Goal: Task Accomplishment & Management: Manage account settings

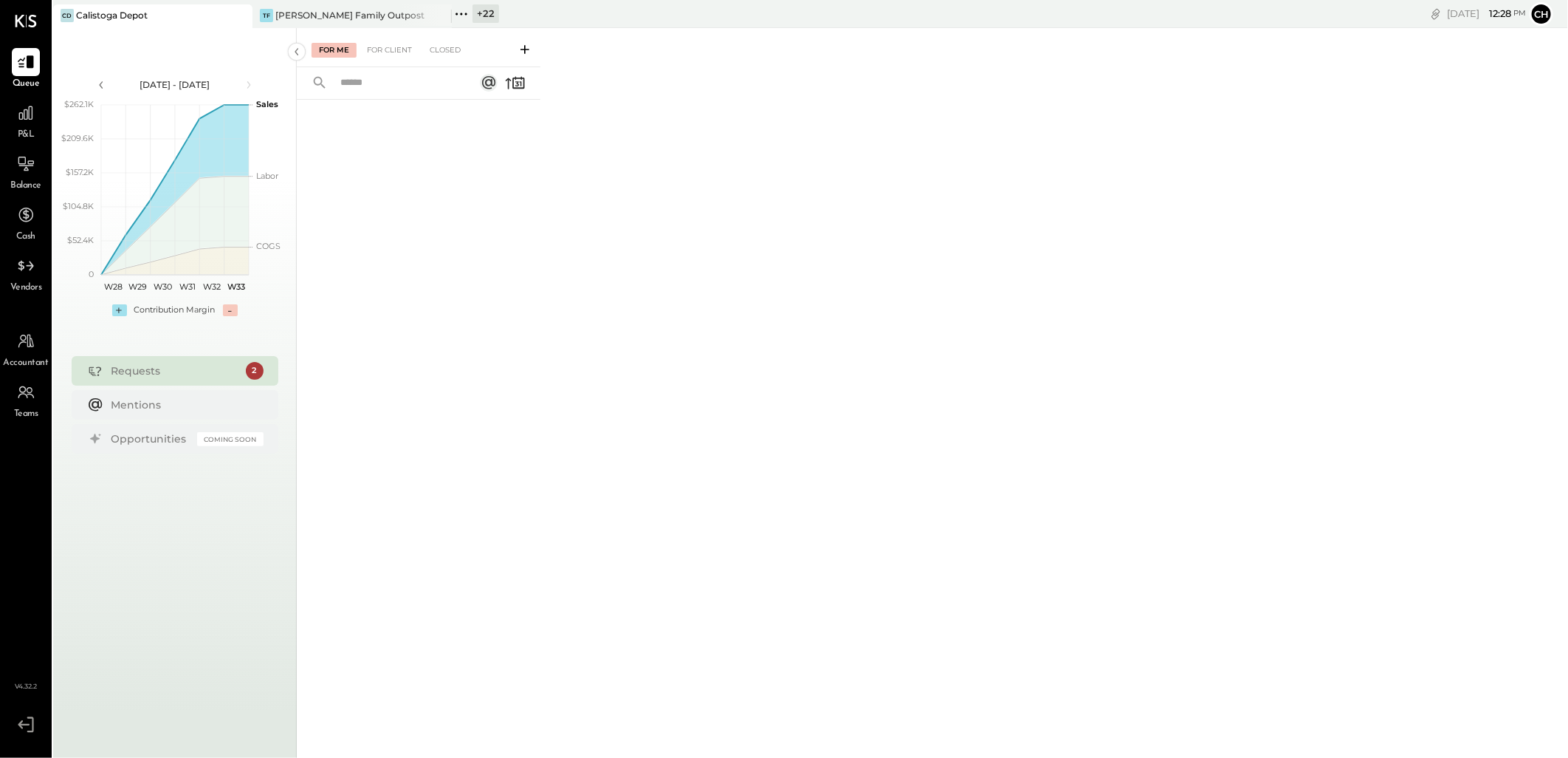
click at [238, 17] on icon at bounding box center [238, 15] width 7 height 7
click at [161, 4] on div "[PERSON_NAME] Family Outpost" at bounding box center [152, 16] width 200 height 24
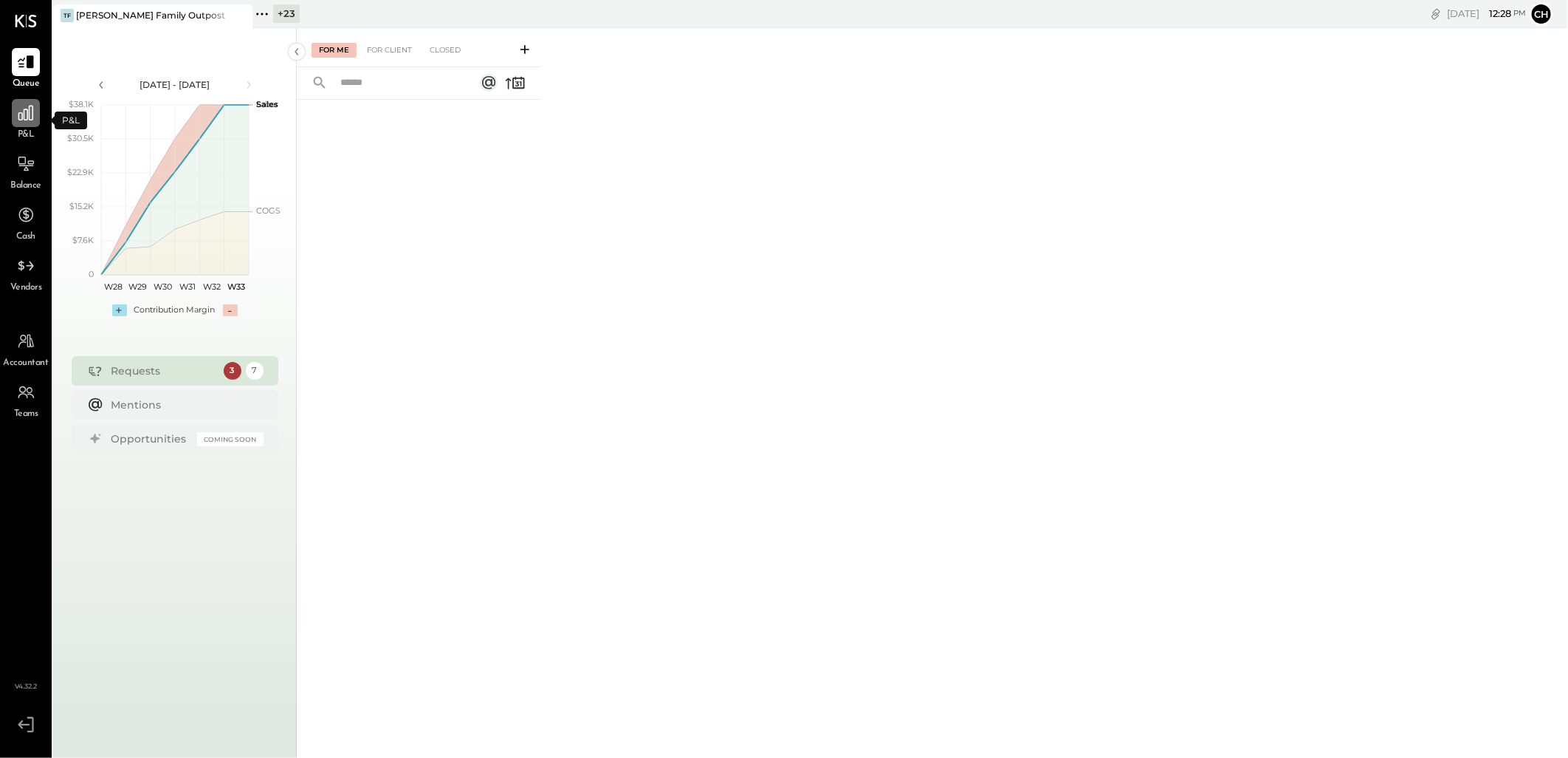
click at [22, 123] on div at bounding box center [26, 113] width 28 height 28
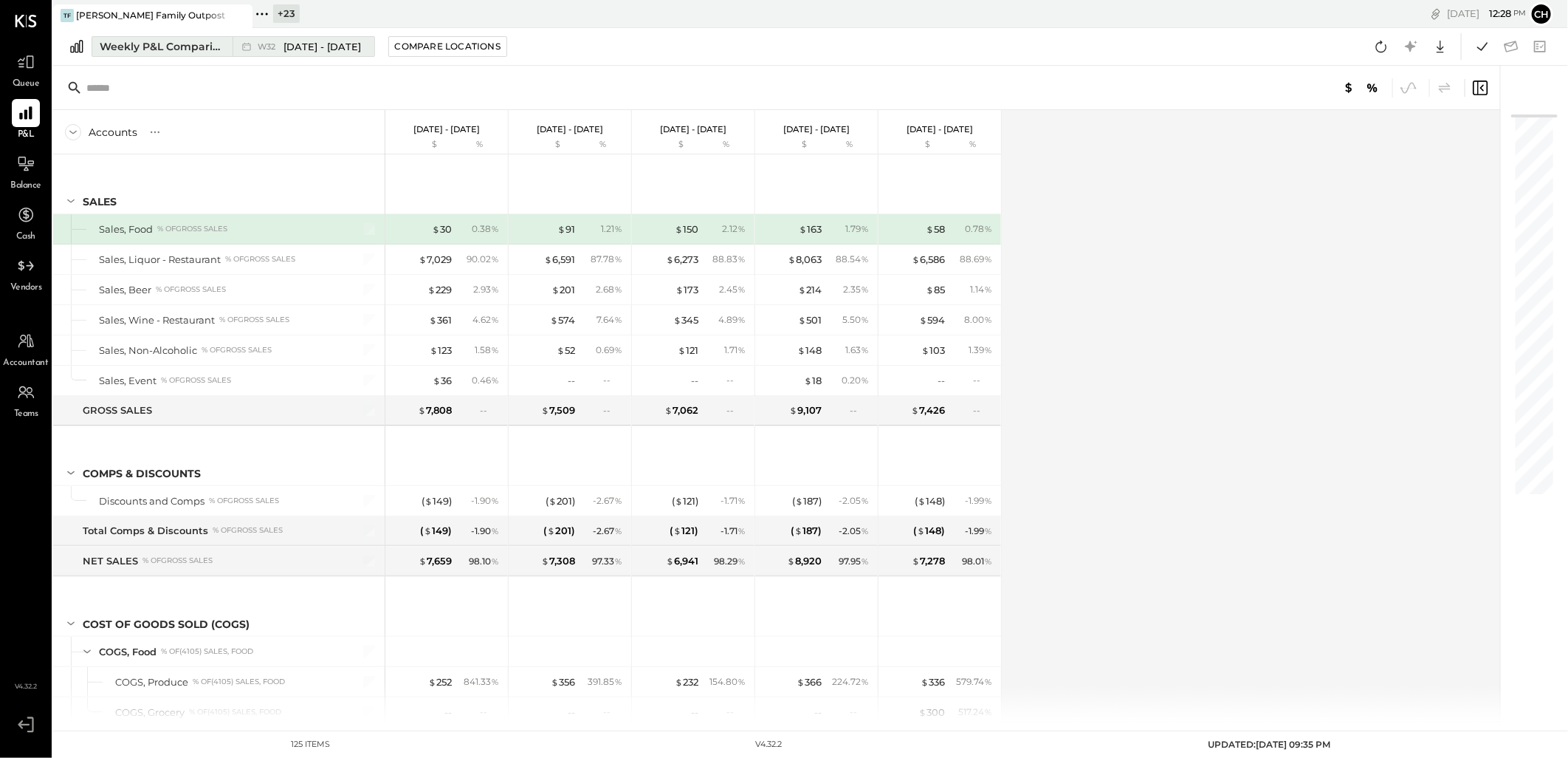
click at [289, 44] on span "[DATE] - [DATE]" at bounding box center [322, 46] width 78 height 14
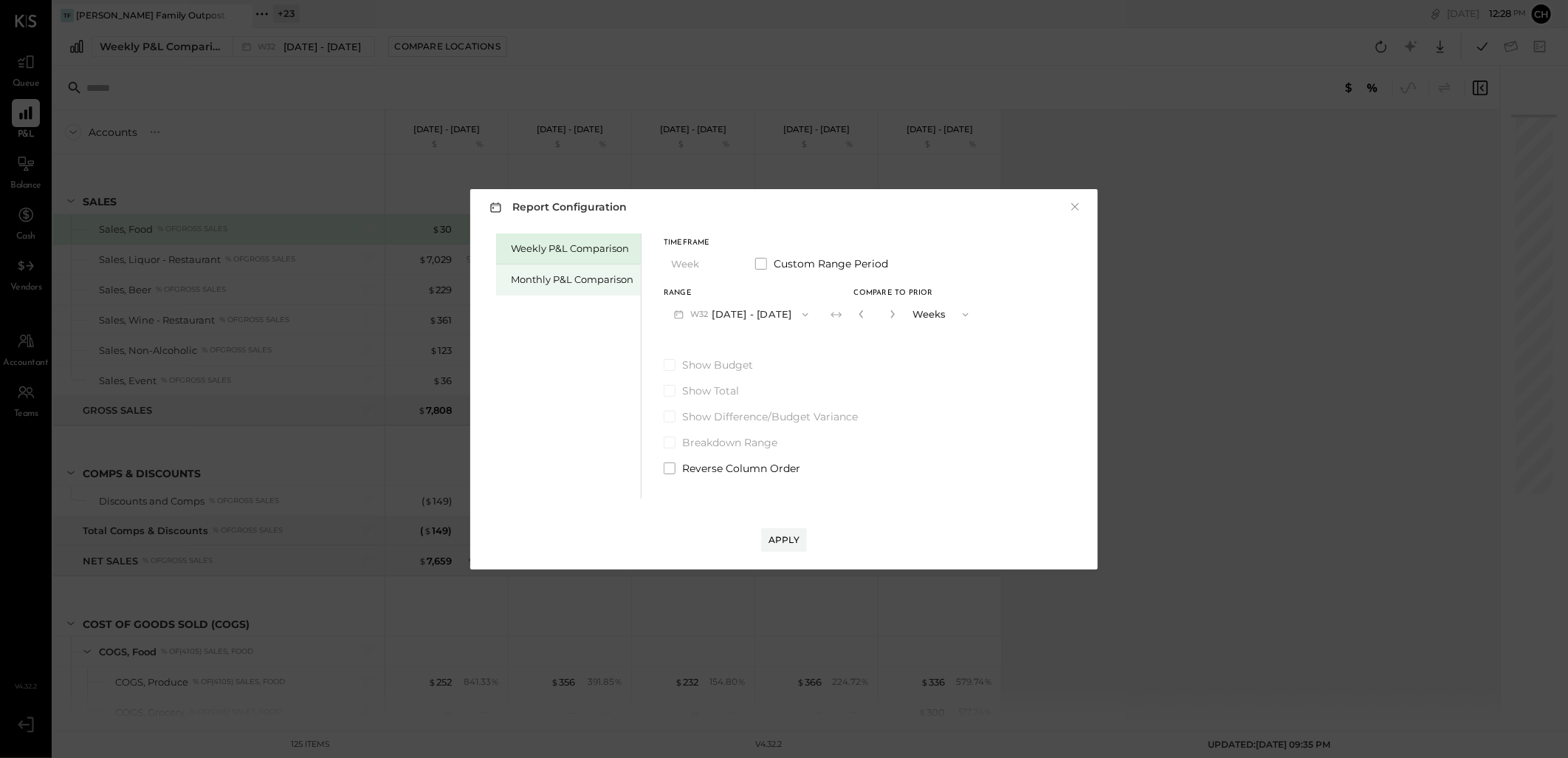
click at [544, 269] on div "Monthly P&L Comparison" at bounding box center [568, 279] width 145 height 31
click at [719, 264] on icon "button" at bounding box center [724, 264] width 12 height 12
click at [784, 320] on button "M08 [DATE] - [DATE]" at bounding box center [741, 314] width 156 height 27
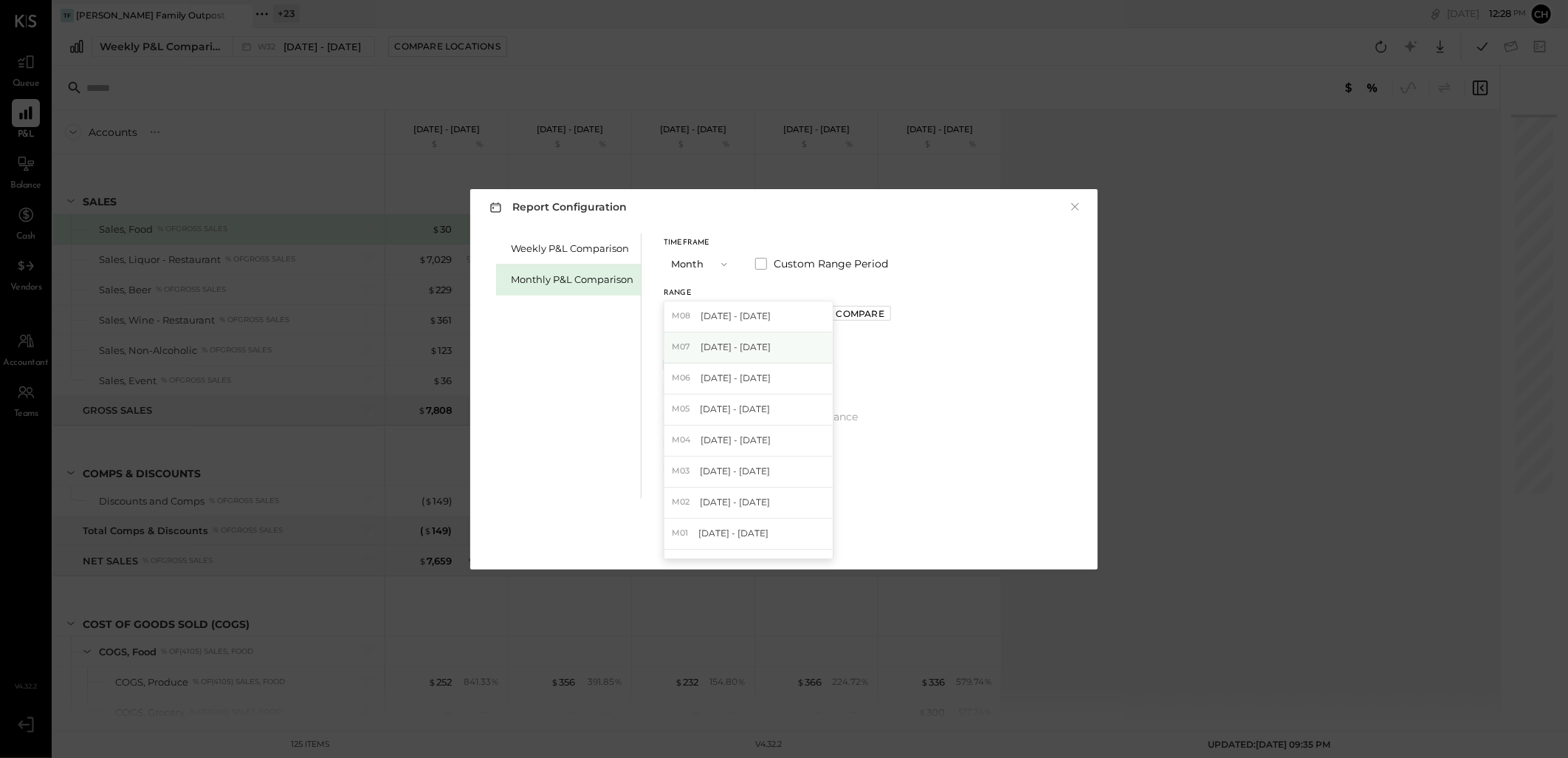
click at [765, 344] on div "M07 [DATE] - [DATE]" at bounding box center [748, 347] width 168 height 31
click at [787, 537] on div "Apply" at bounding box center [783, 539] width 31 height 12
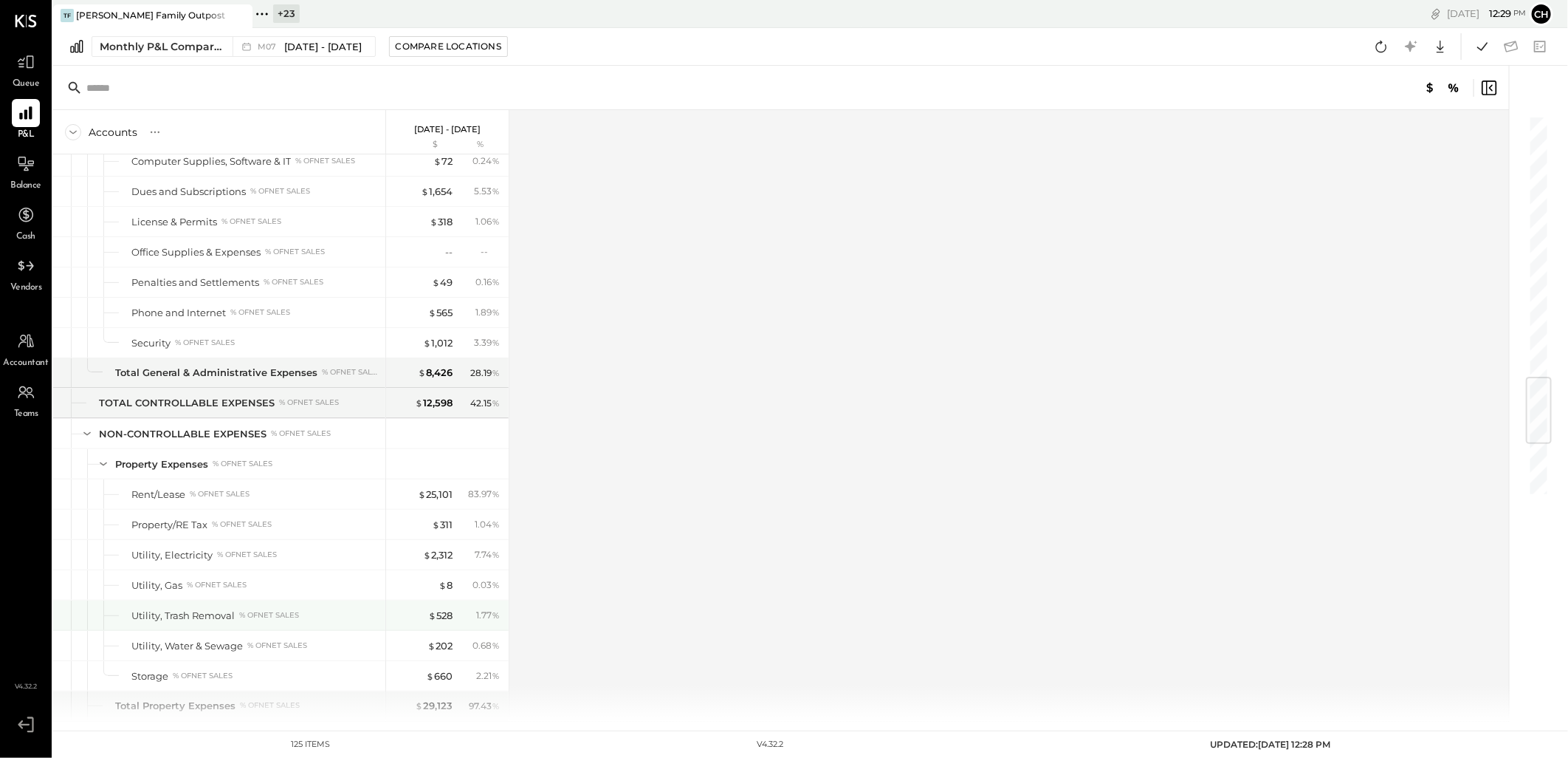
scroll to position [2652, 0]
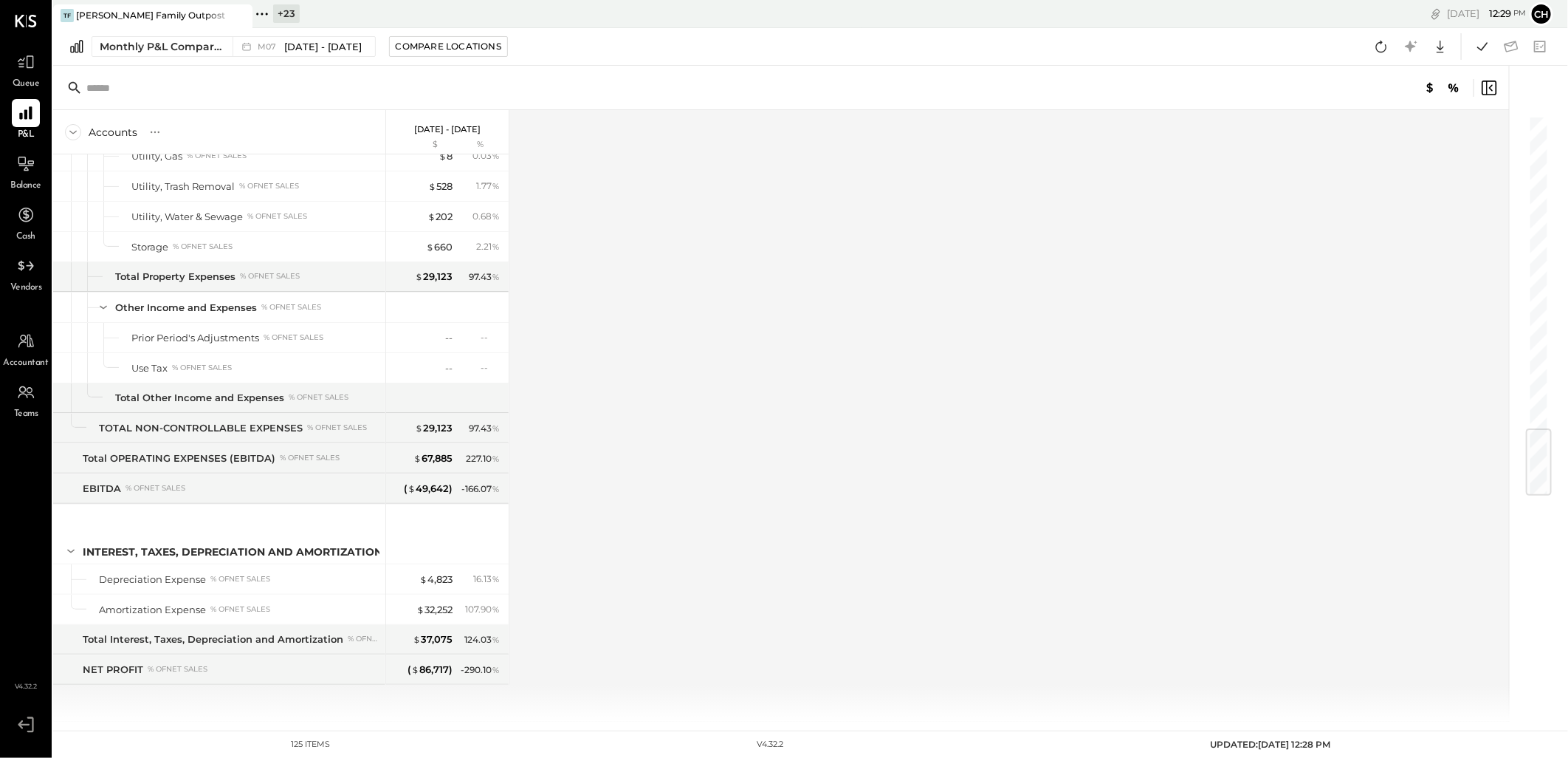
click at [746, 548] on div "Accounts S % GL [DATE] - [DATE] $ % SALES Sales, Food % of GROSS SALES Sales, L…" at bounding box center [782, 416] width 1458 height 611
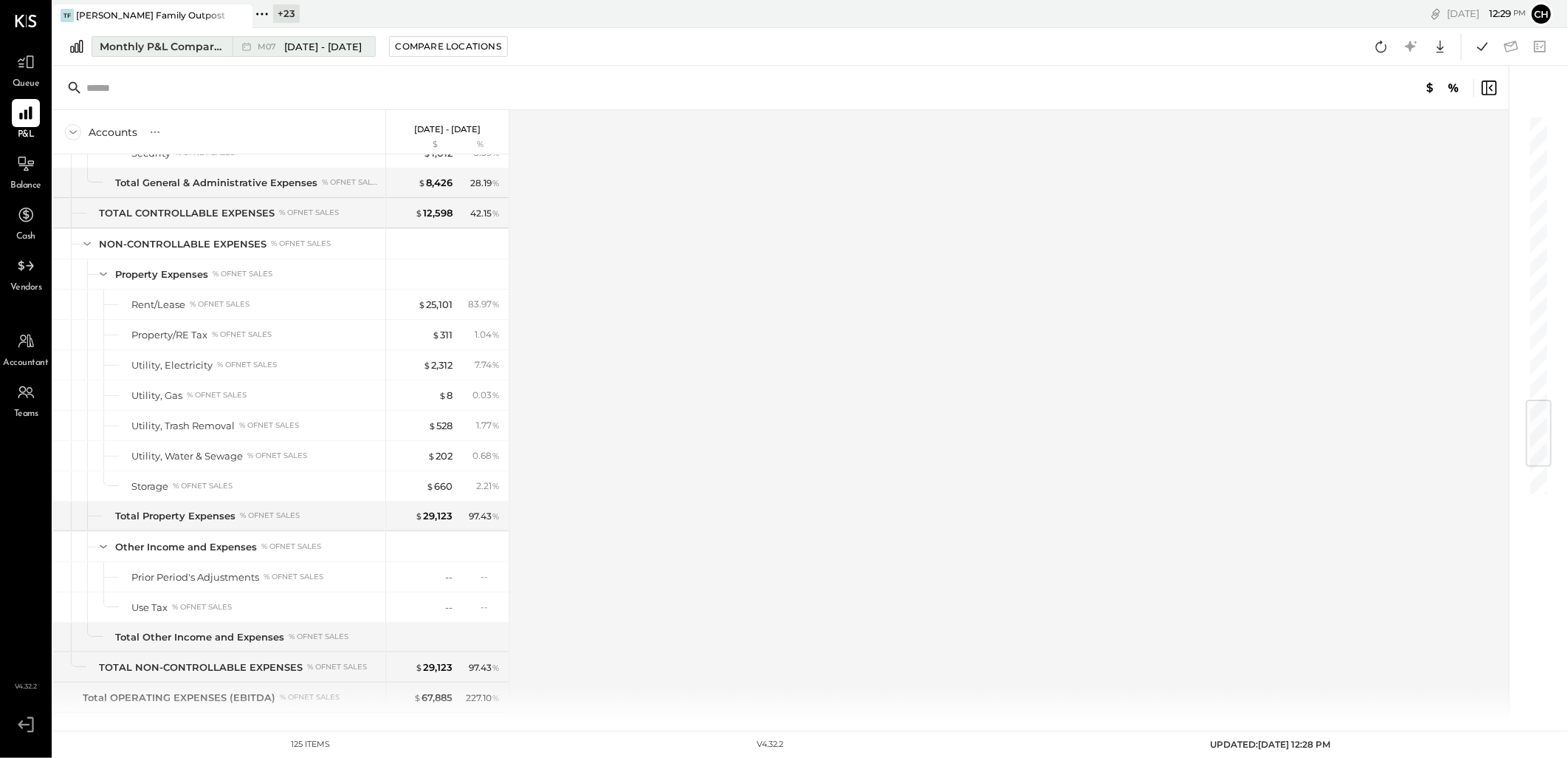
click at [307, 41] on span "[DATE] - [DATE]" at bounding box center [323, 46] width 78 height 14
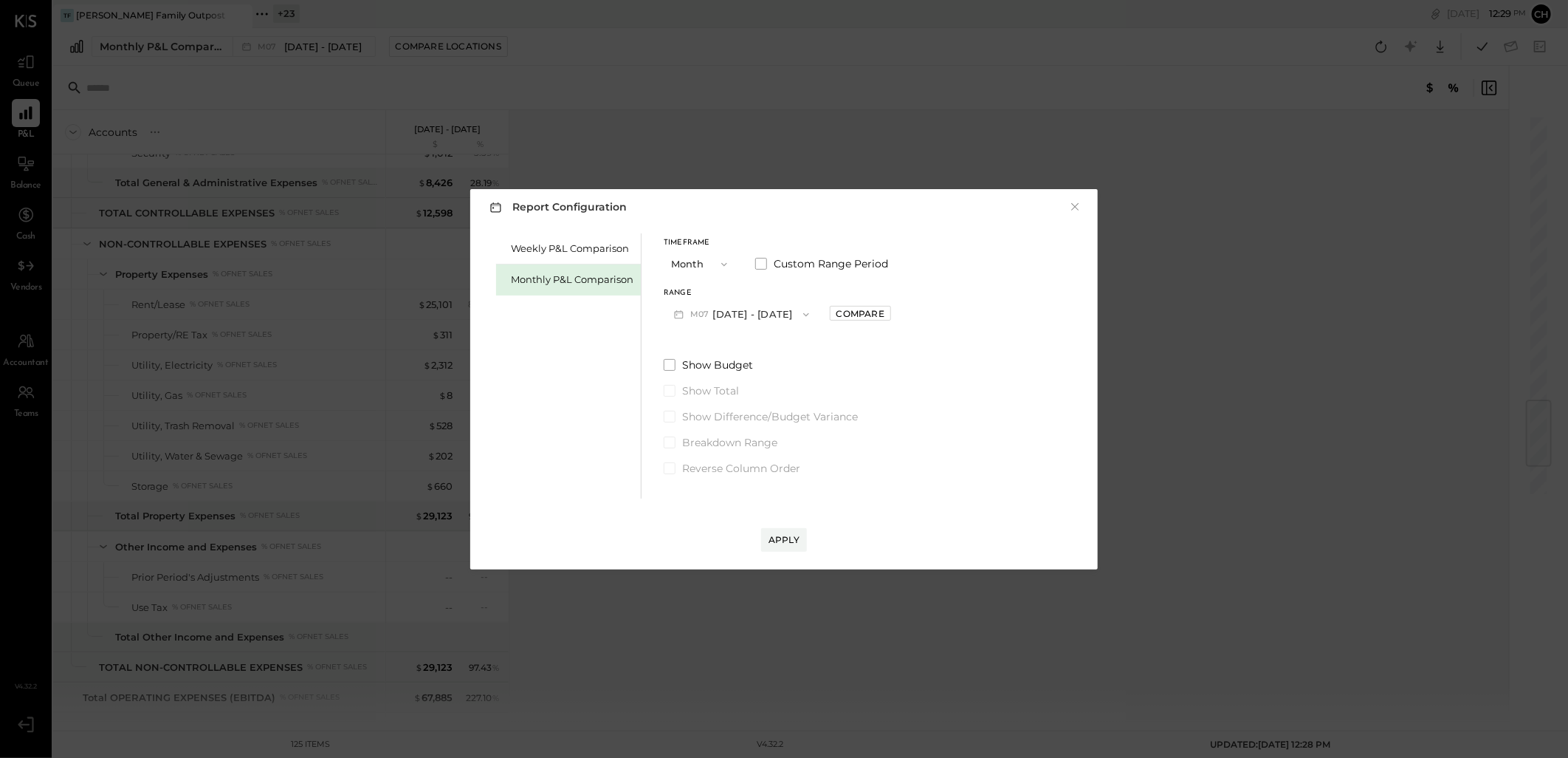
click at [733, 139] on div "Report Configuration × Weekly P&L Comparison Monthly P&L Comparison Timeframe M…" at bounding box center [784, 379] width 1568 height 758
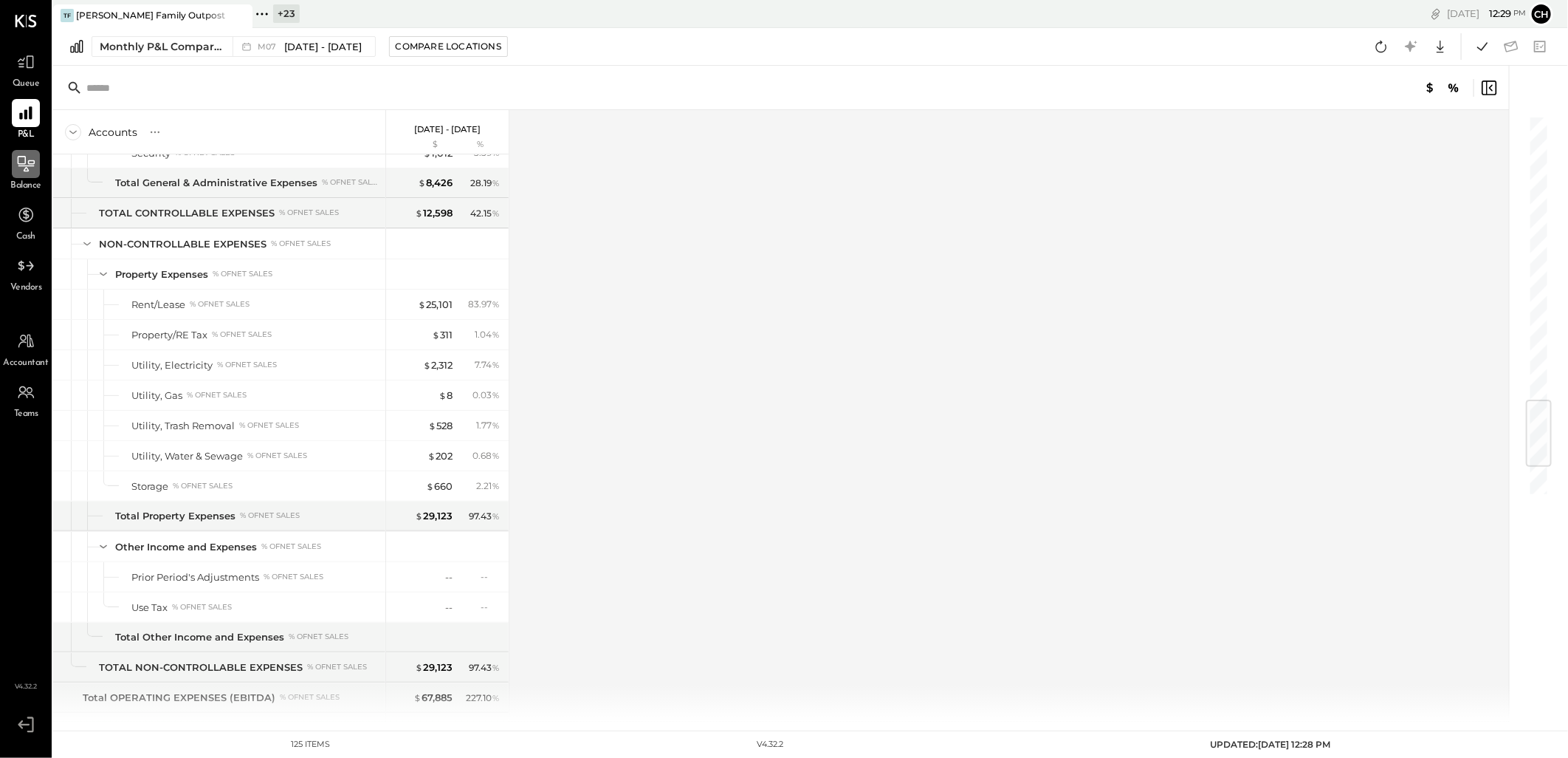
click at [23, 170] on icon at bounding box center [26, 163] width 19 height 19
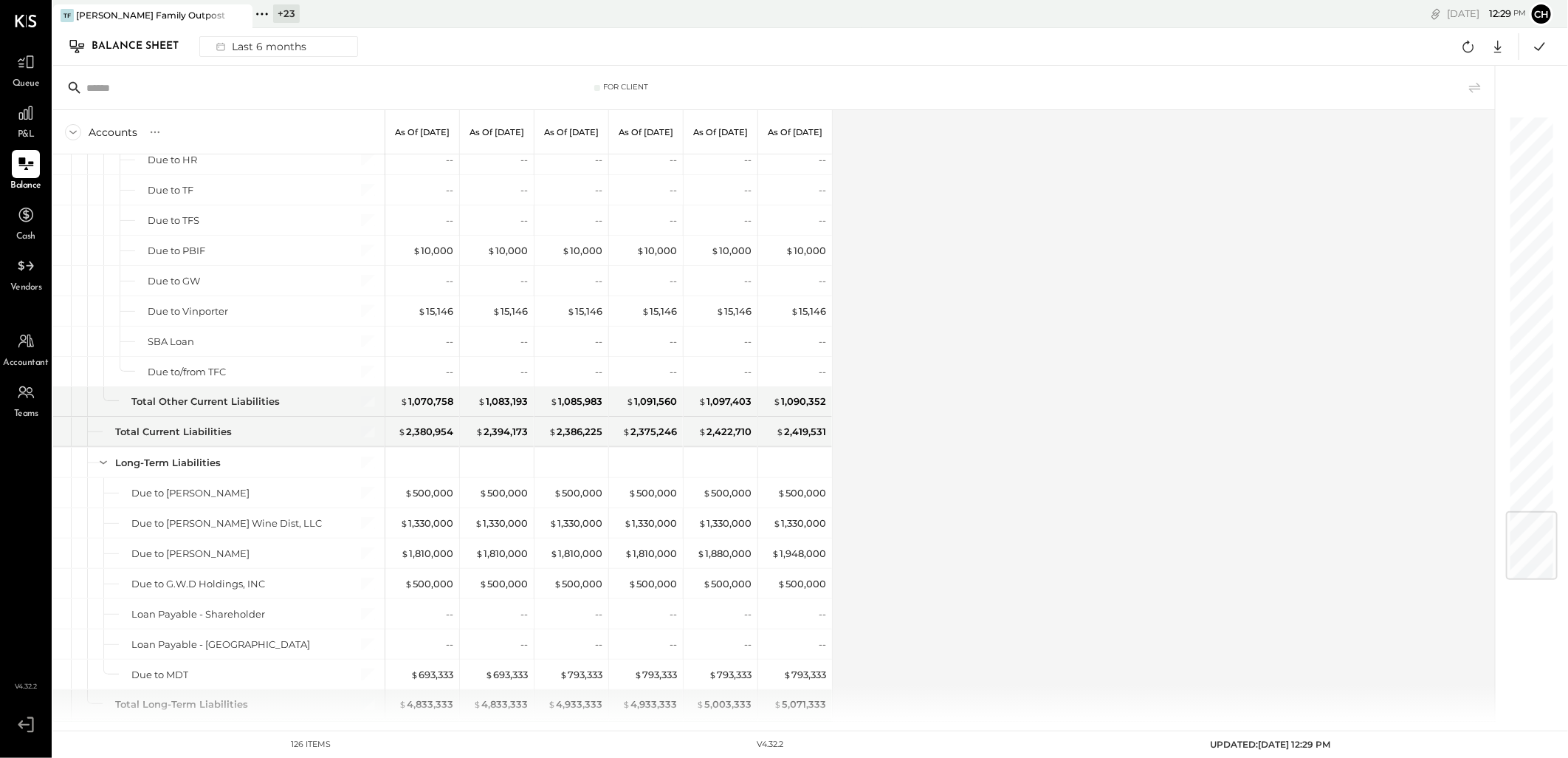
scroll to position [3291, 0]
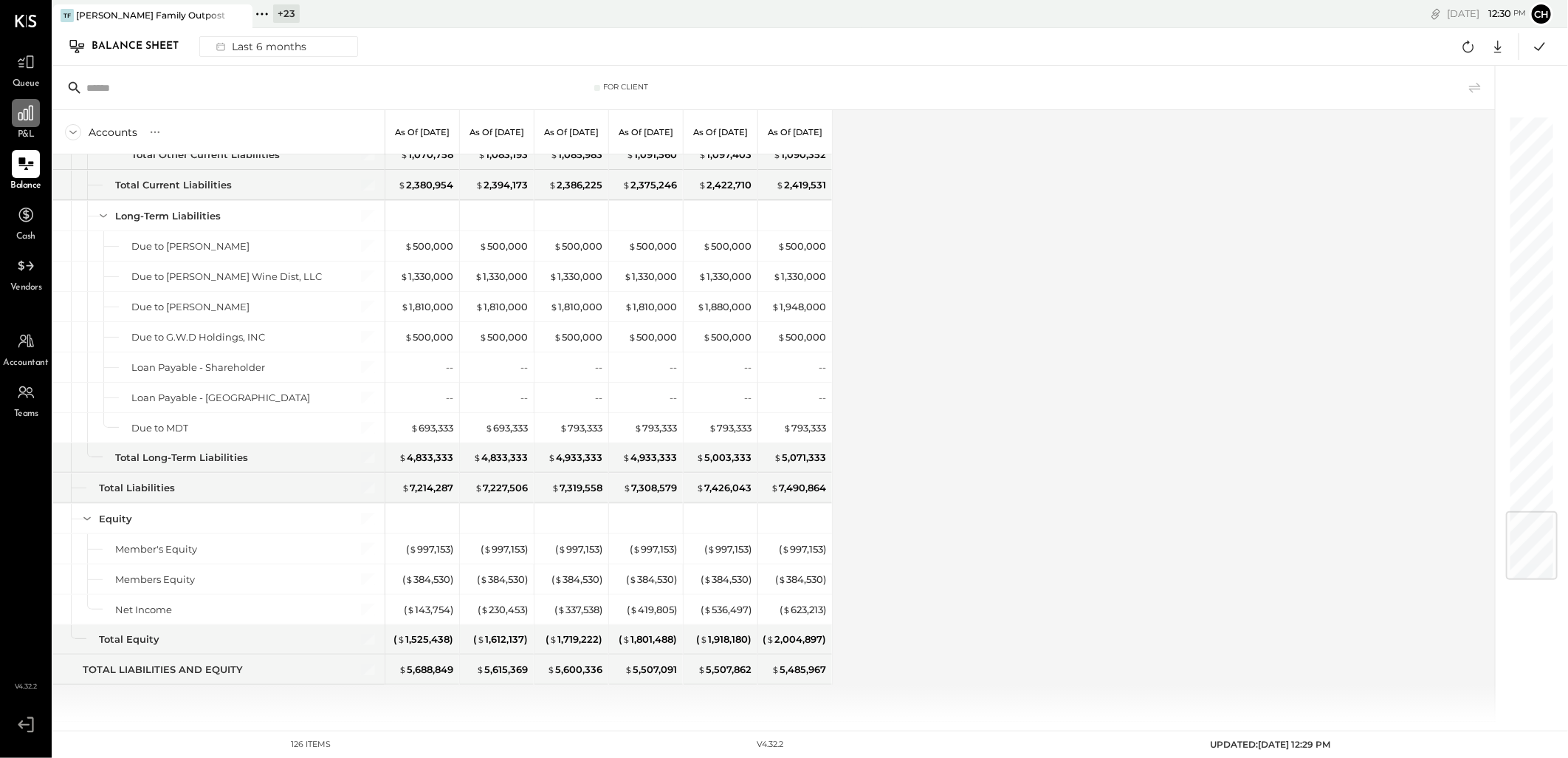
click at [17, 123] on div at bounding box center [26, 113] width 28 height 28
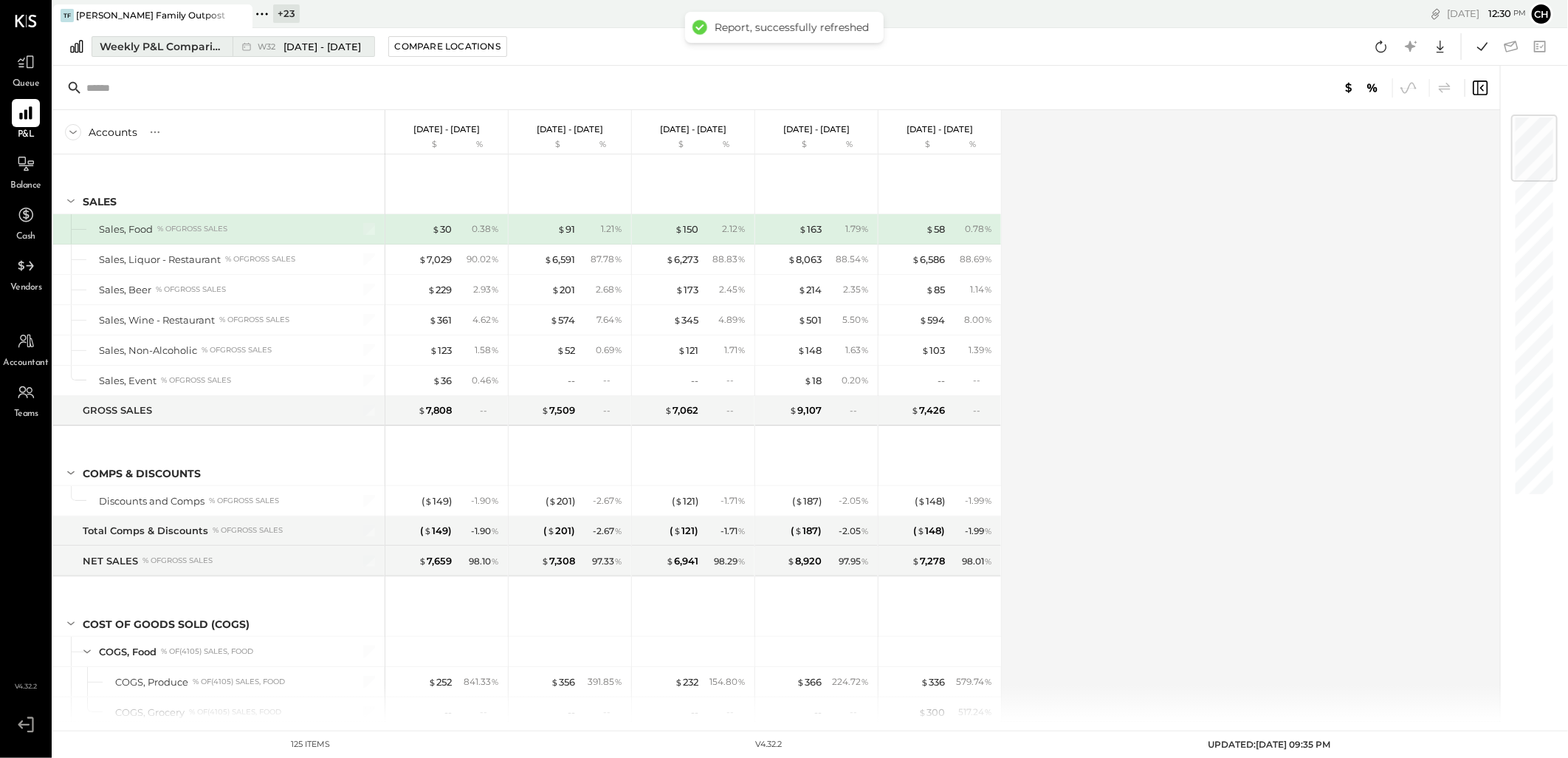
click at [317, 49] on span "[DATE] - [DATE]" at bounding box center [322, 46] width 78 height 14
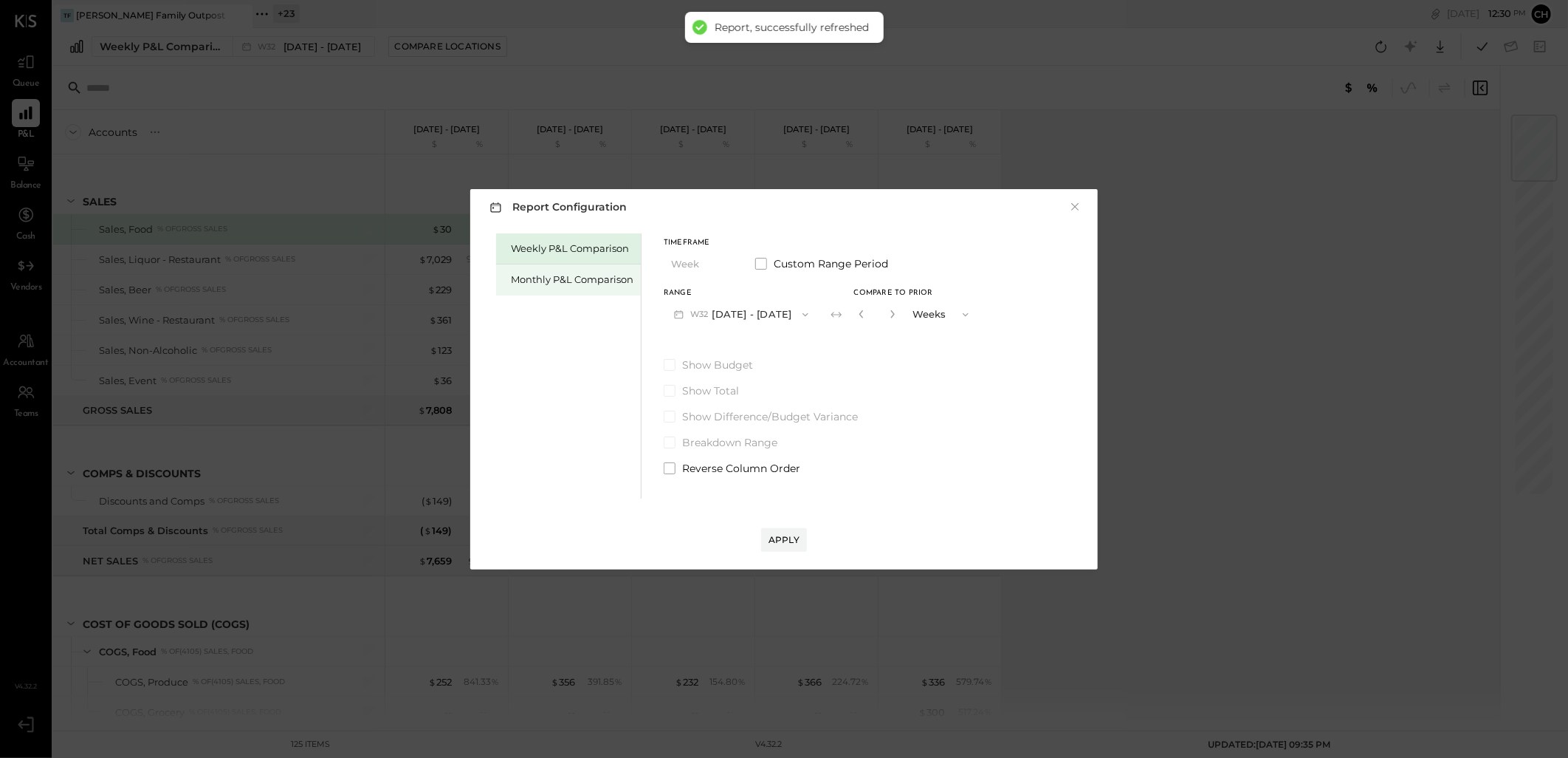
click at [543, 276] on div "Monthly P&L Comparison" at bounding box center [572, 279] width 123 height 14
click at [792, 311] on span "button" at bounding box center [801, 315] width 19 height 12
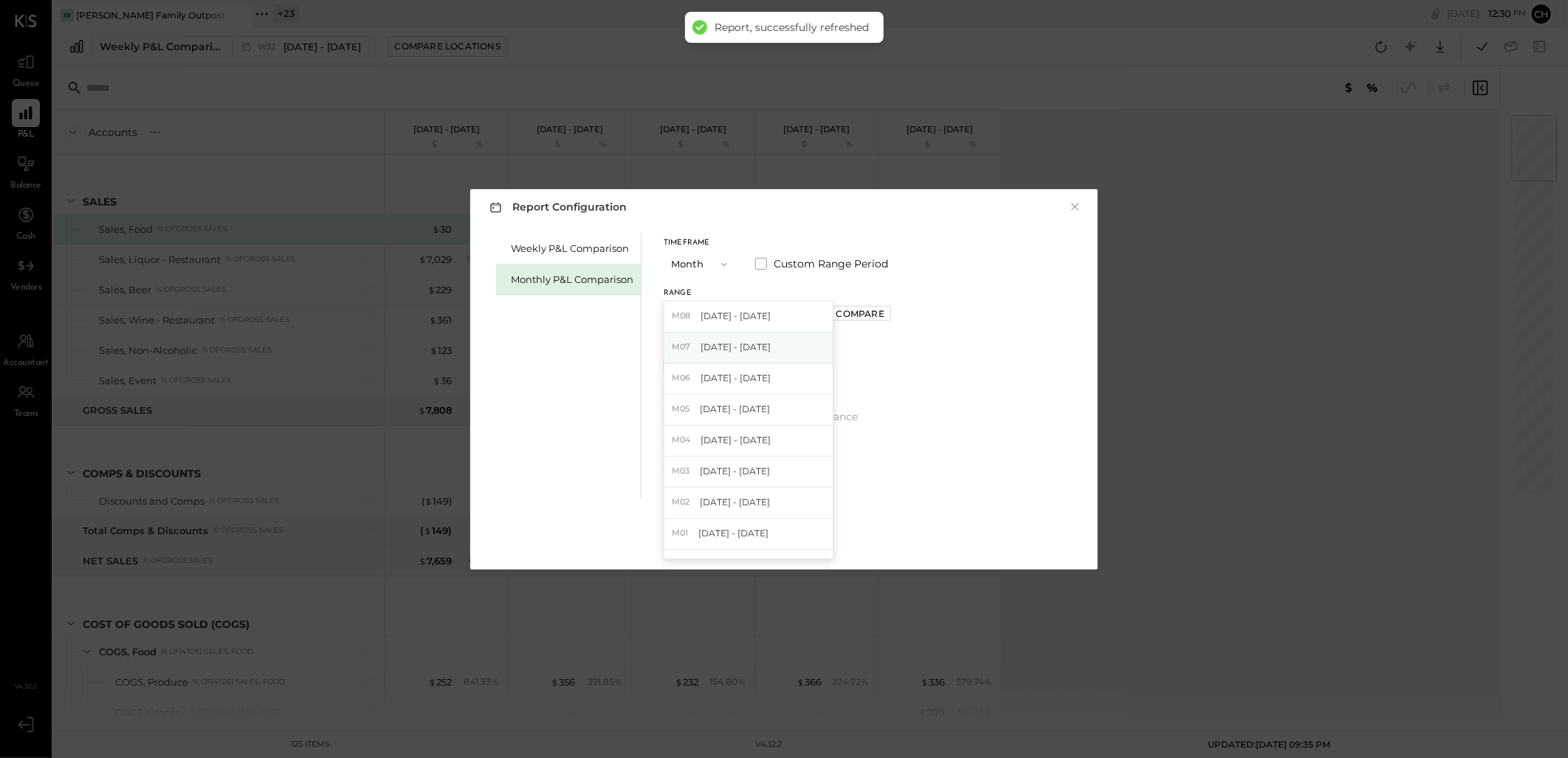
click at [765, 350] on div "M07 [DATE] - [DATE]" at bounding box center [748, 347] width 168 height 31
click at [784, 532] on button "Apply" at bounding box center [783, 539] width 46 height 24
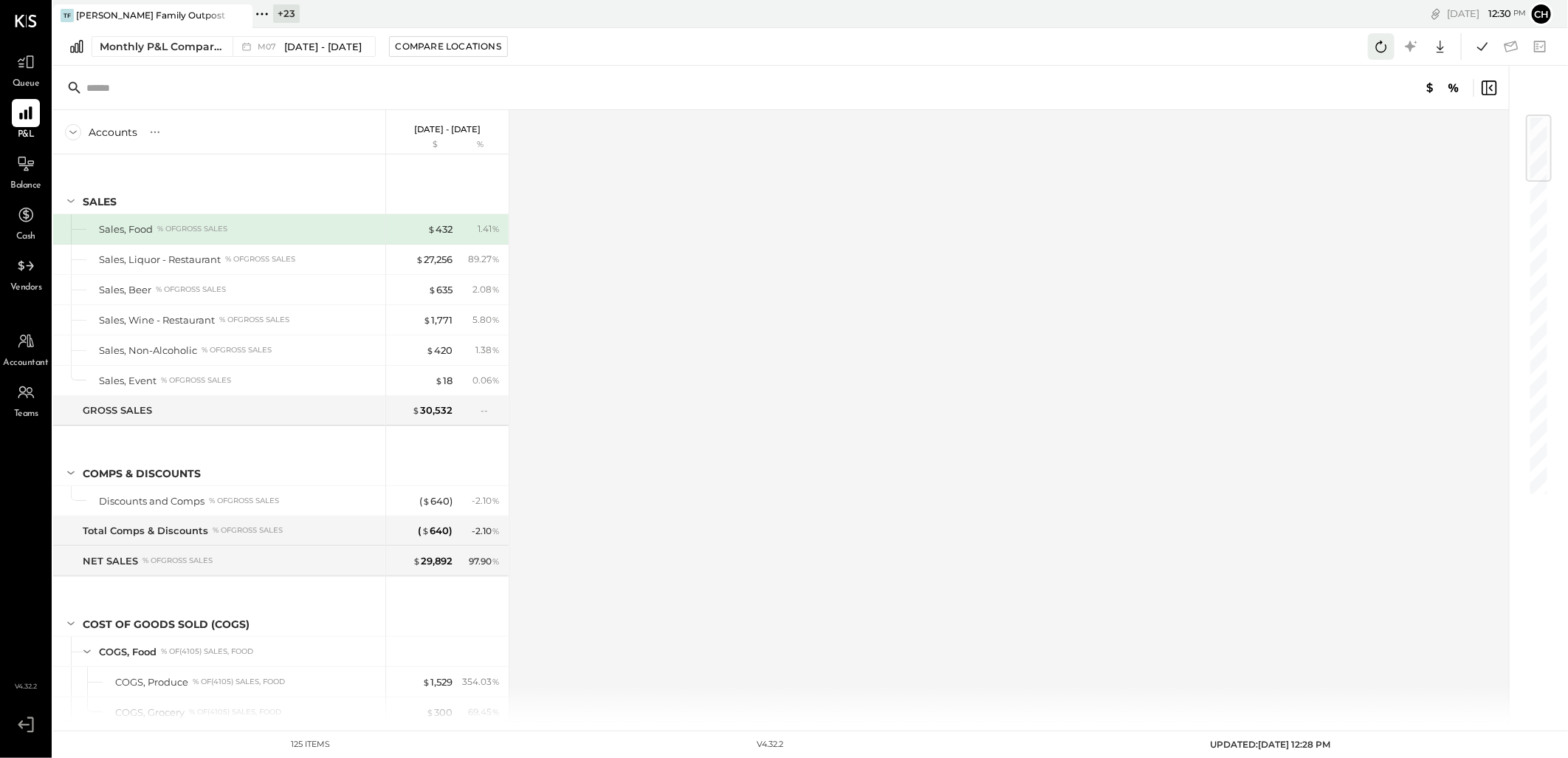
click at [1383, 50] on icon at bounding box center [1380, 46] width 19 height 19
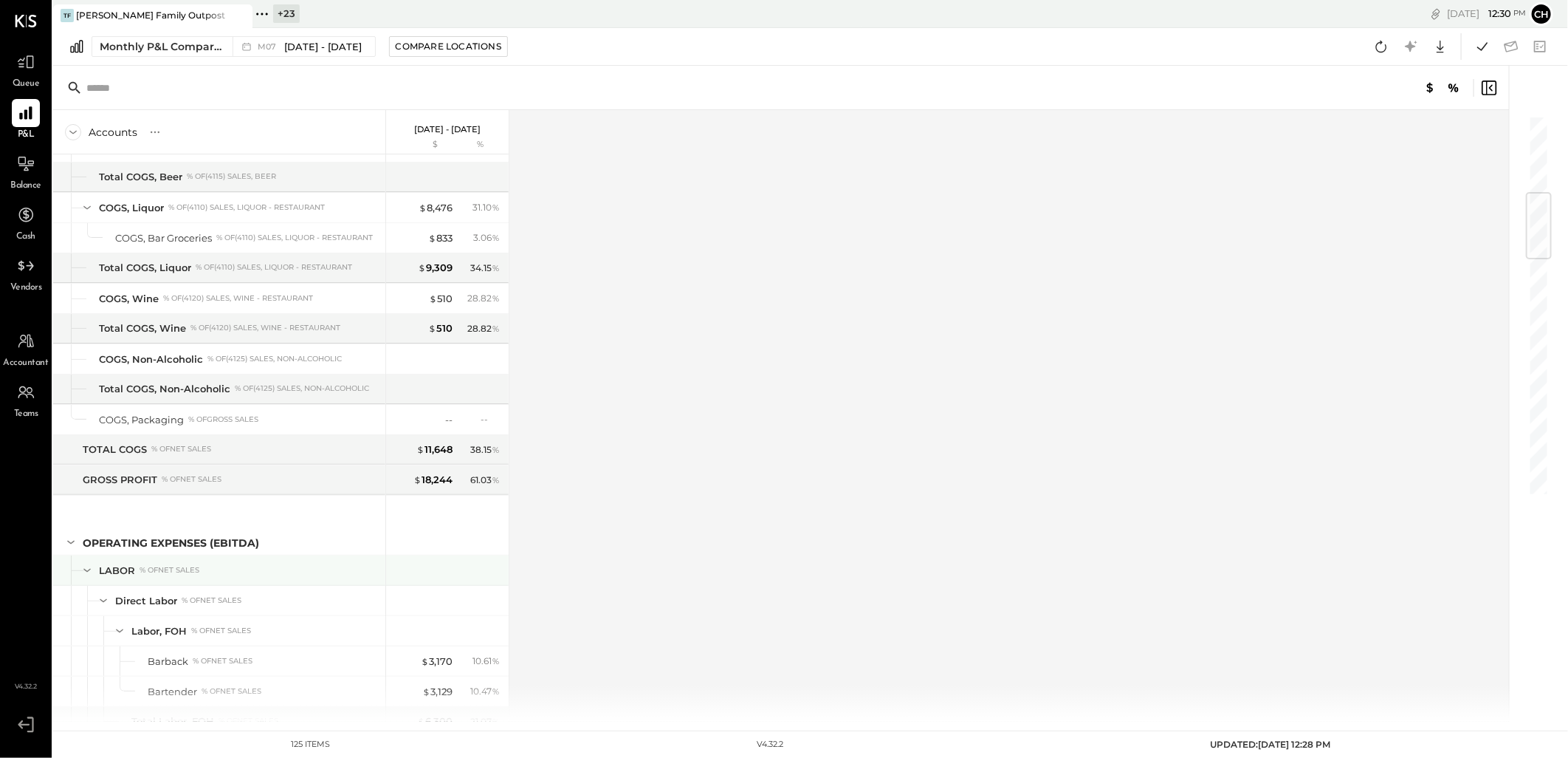
scroll to position [1066, 0]
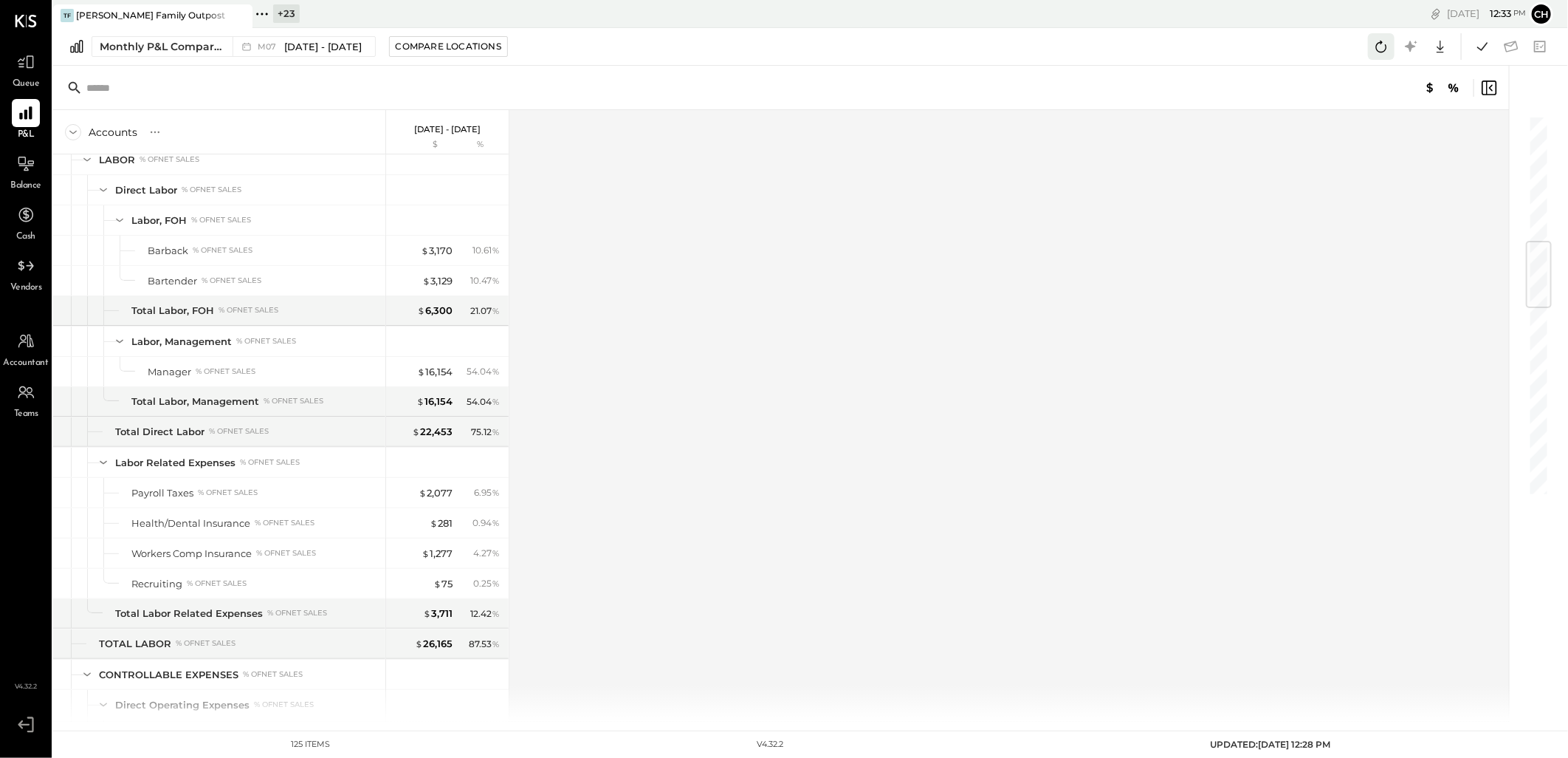
click at [1382, 46] on icon at bounding box center [1380, 46] width 19 height 19
click at [1386, 47] on icon at bounding box center [1380, 46] width 19 height 19
click at [1479, 41] on icon at bounding box center [1482, 46] width 19 height 19
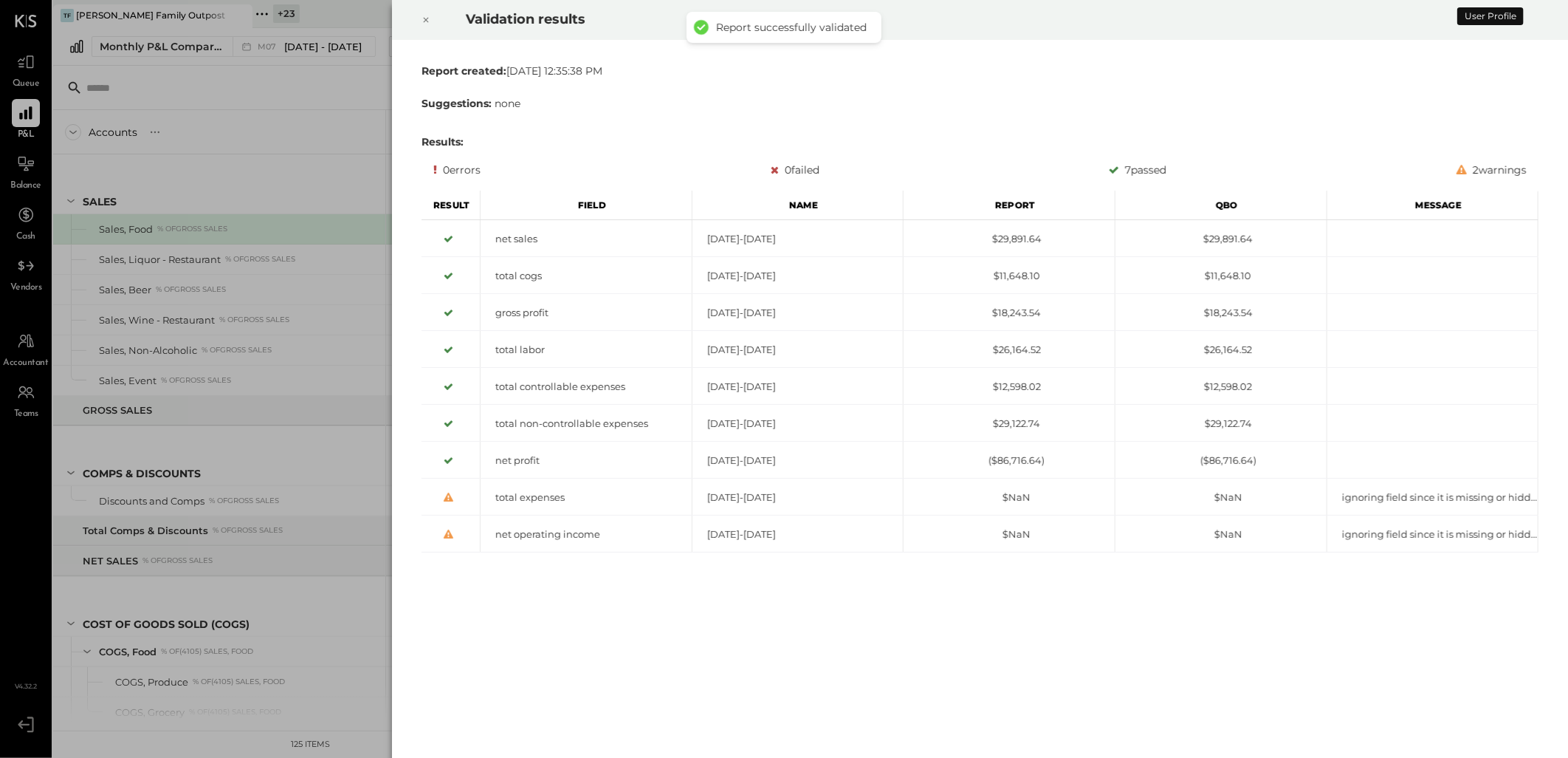
click at [426, 18] on icon at bounding box center [426, 20] width 5 height 5
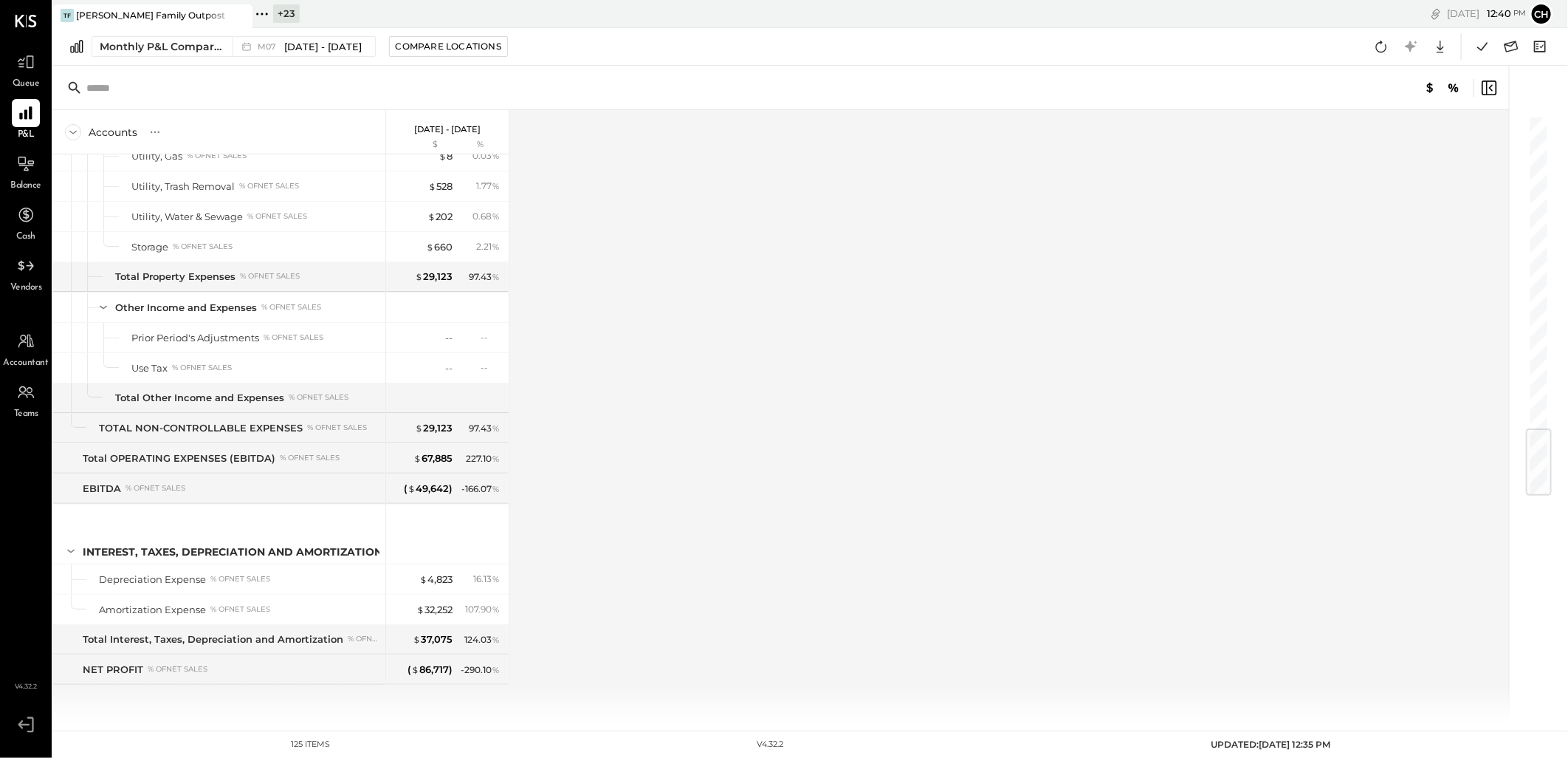
scroll to position [2570, 0]
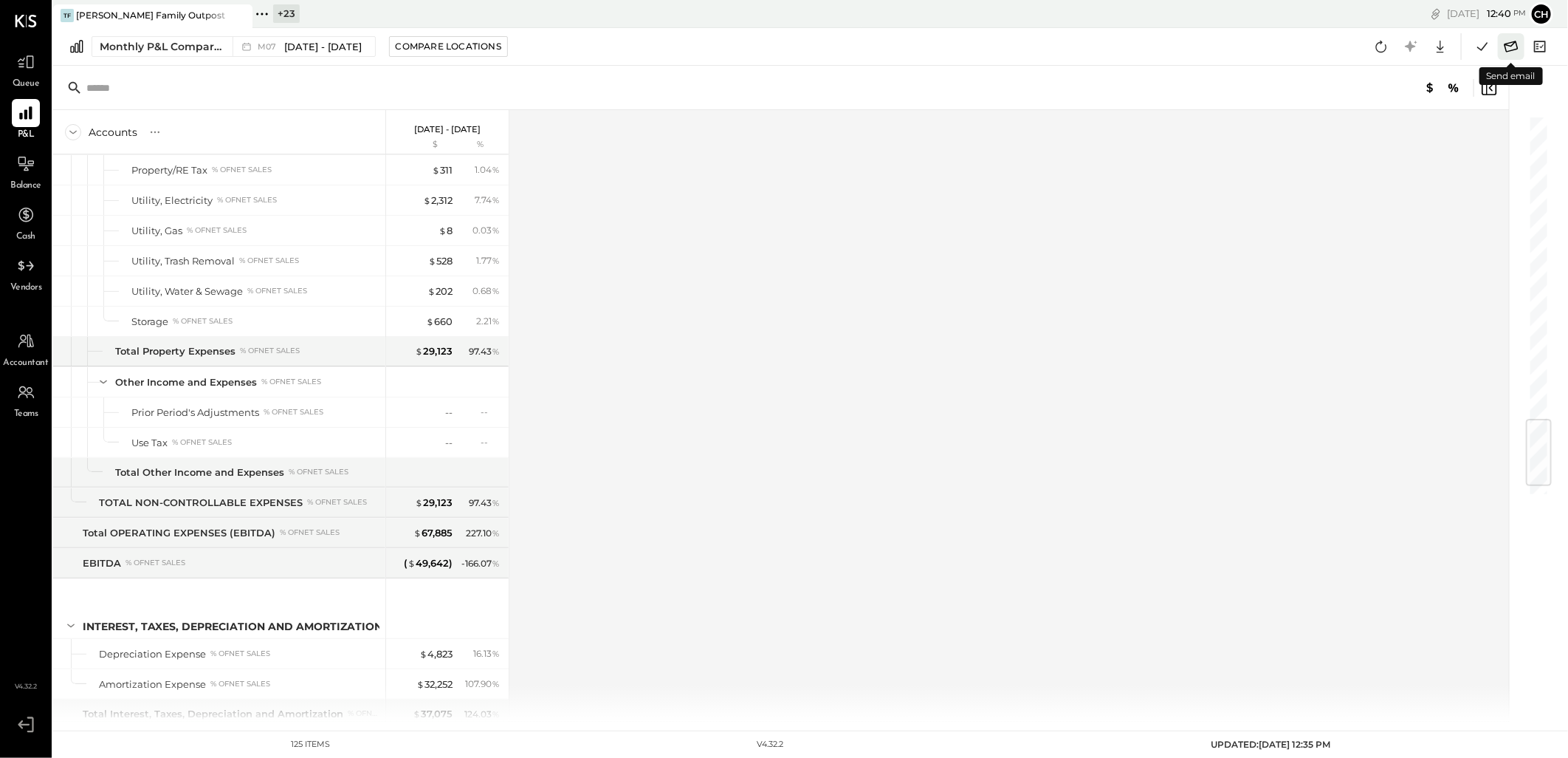
click at [1510, 43] on icon at bounding box center [1510, 46] width 19 height 19
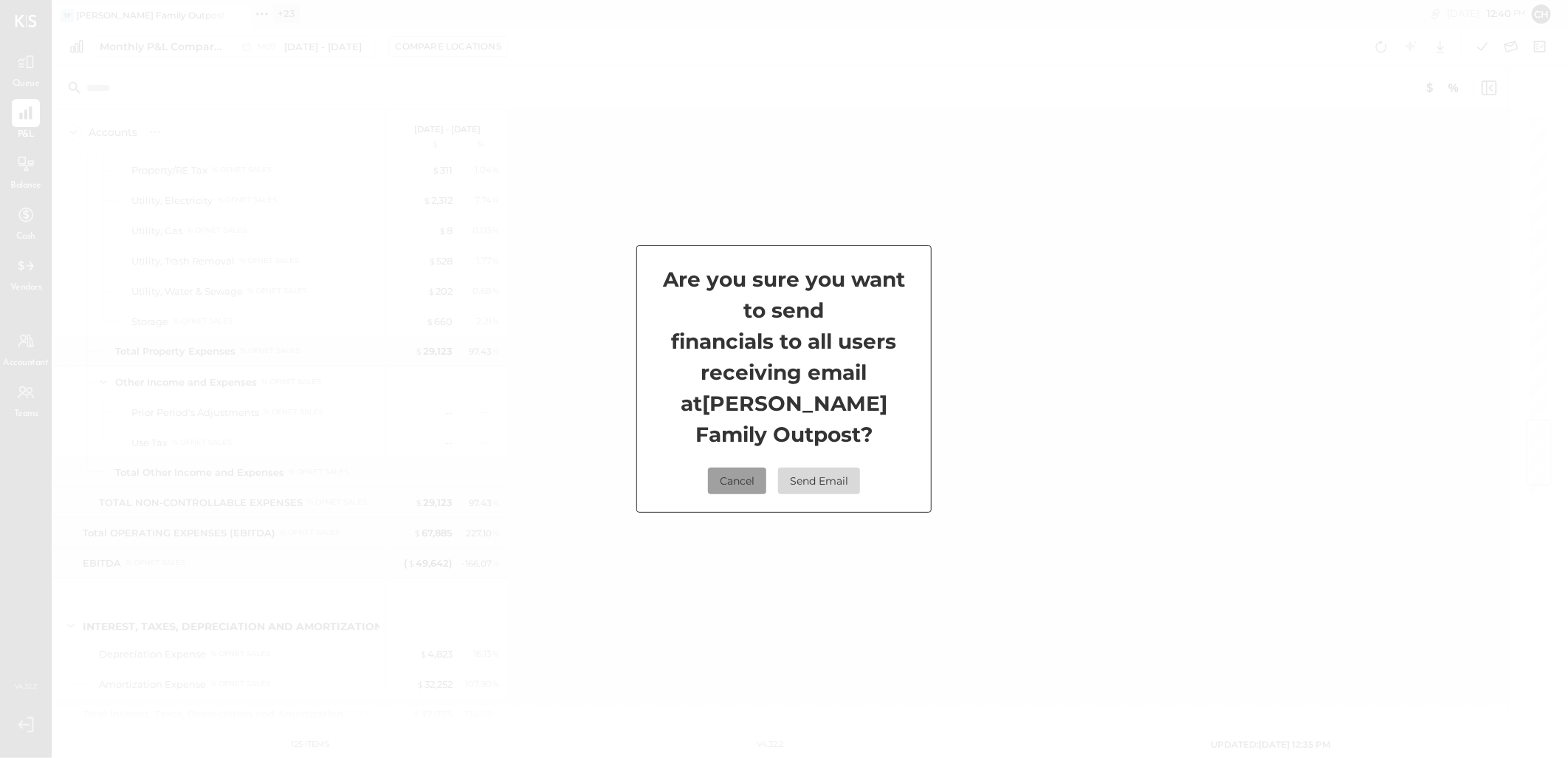
click at [725, 467] on button "Cancel" at bounding box center [737, 480] width 58 height 27
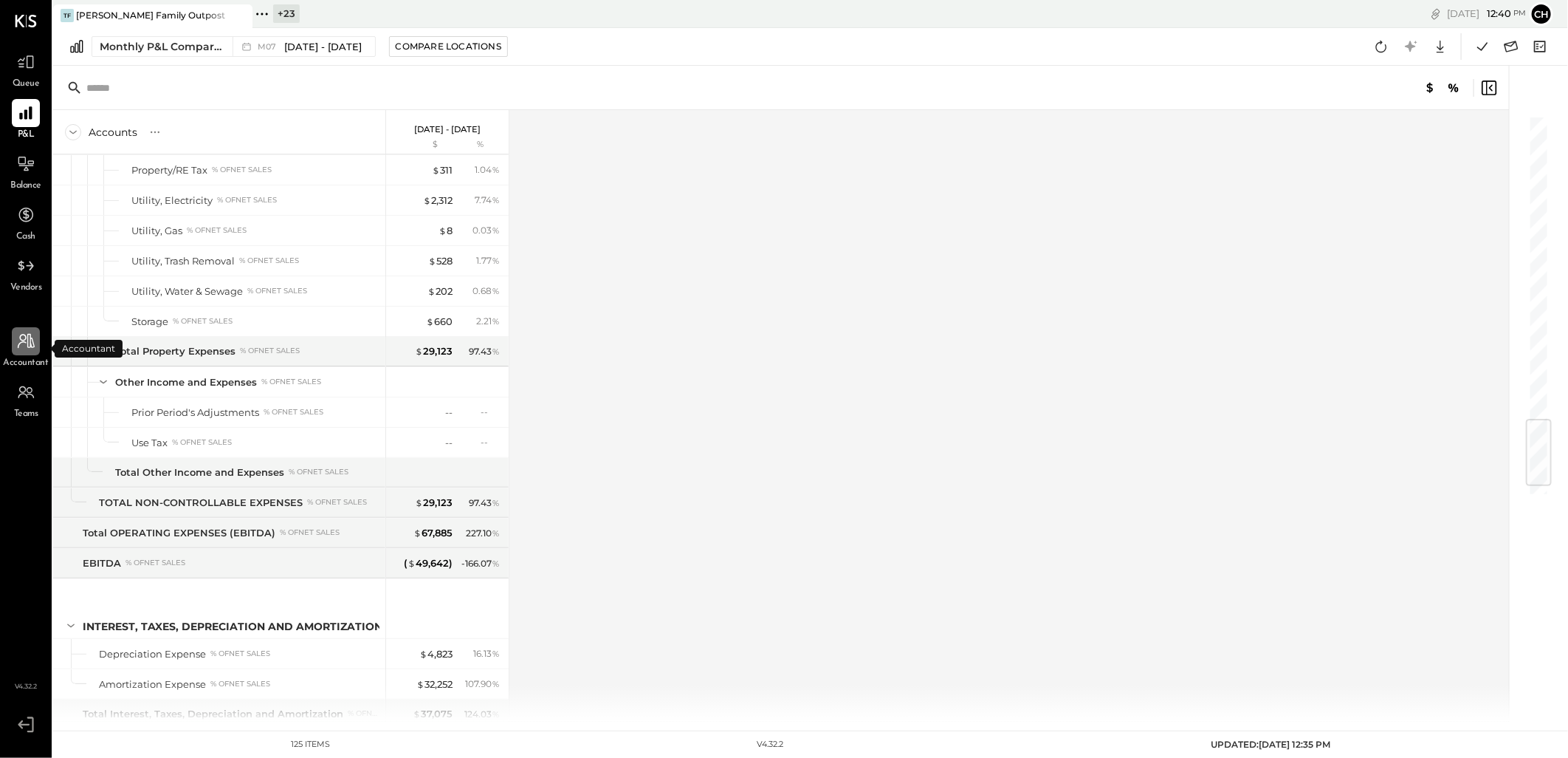
click at [22, 344] on icon at bounding box center [26, 340] width 19 height 19
click at [1510, 47] on icon at bounding box center [1510, 46] width 19 height 19
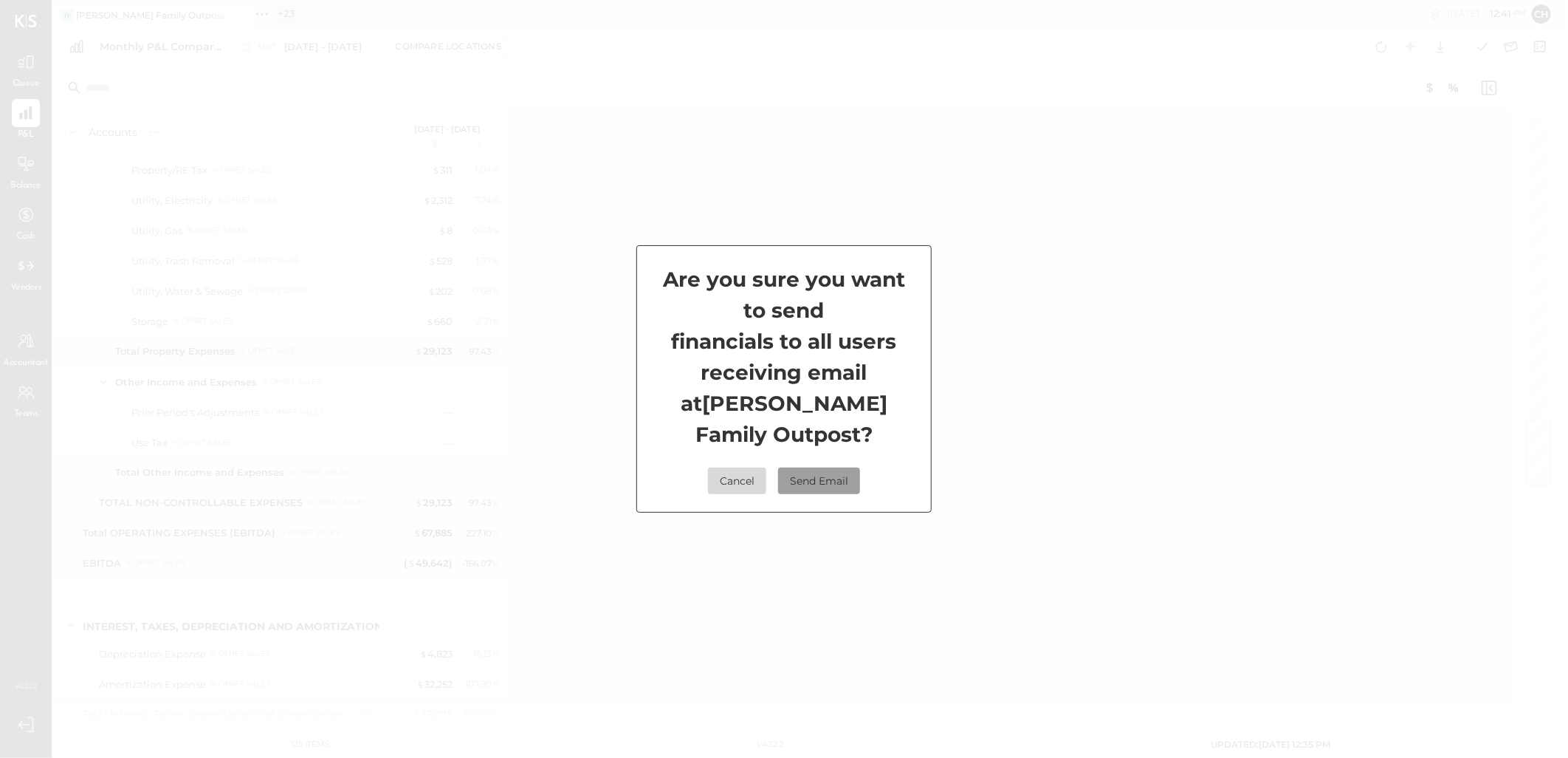
click at [812, 467] on button "Send Email" at bounding box center [819, 480] width 82 height 27
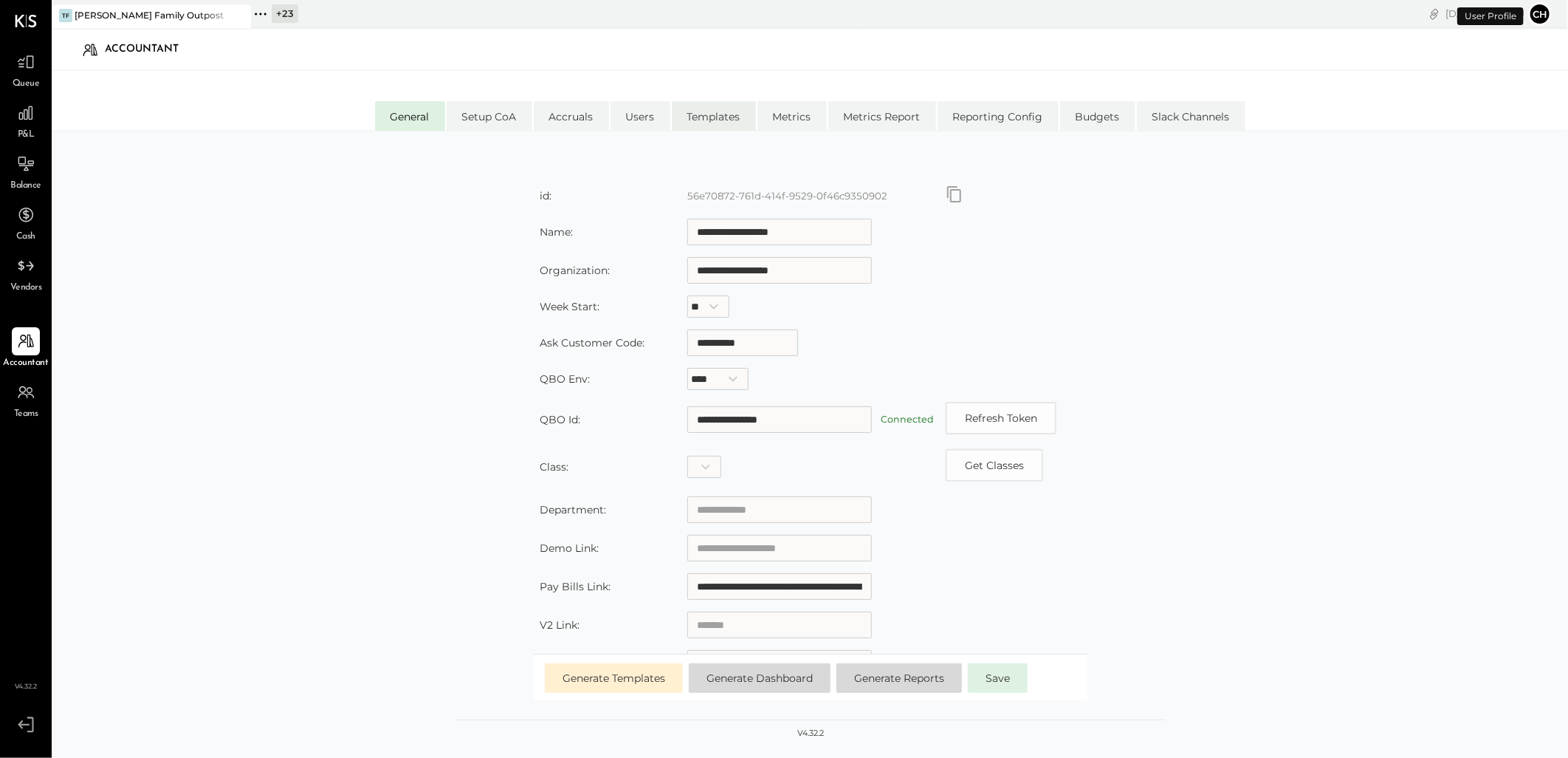
click at [729, 123] on li "Templates" at bounding box center [714, 116] width 84 height 30
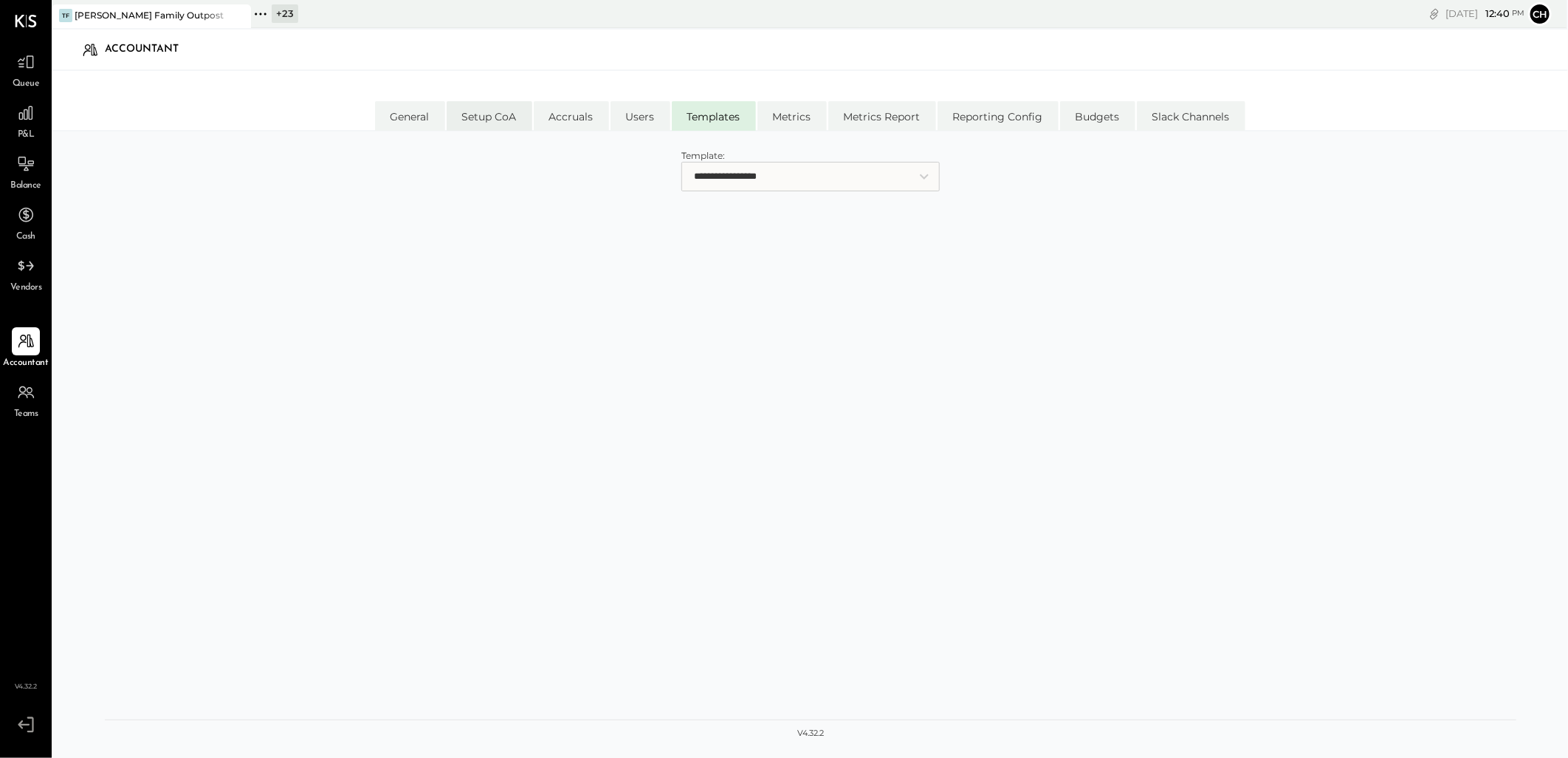
click at [495, 116] on li "Setup CoA" at bounding box center [488, 116] width 85 height 30
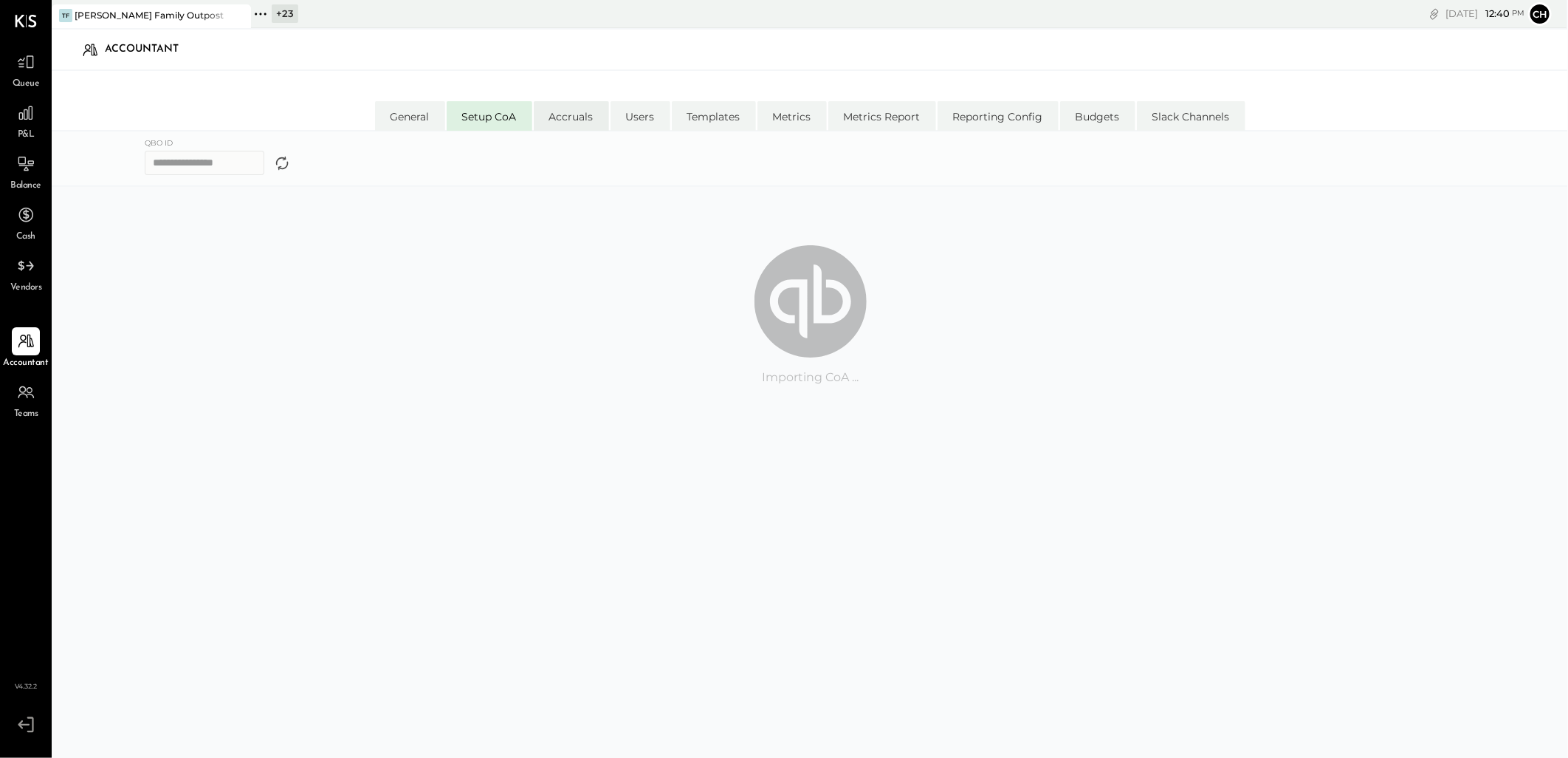
click at [586, 116] on li "Accruals" at bounding box center [571, 116] width 75 height 30
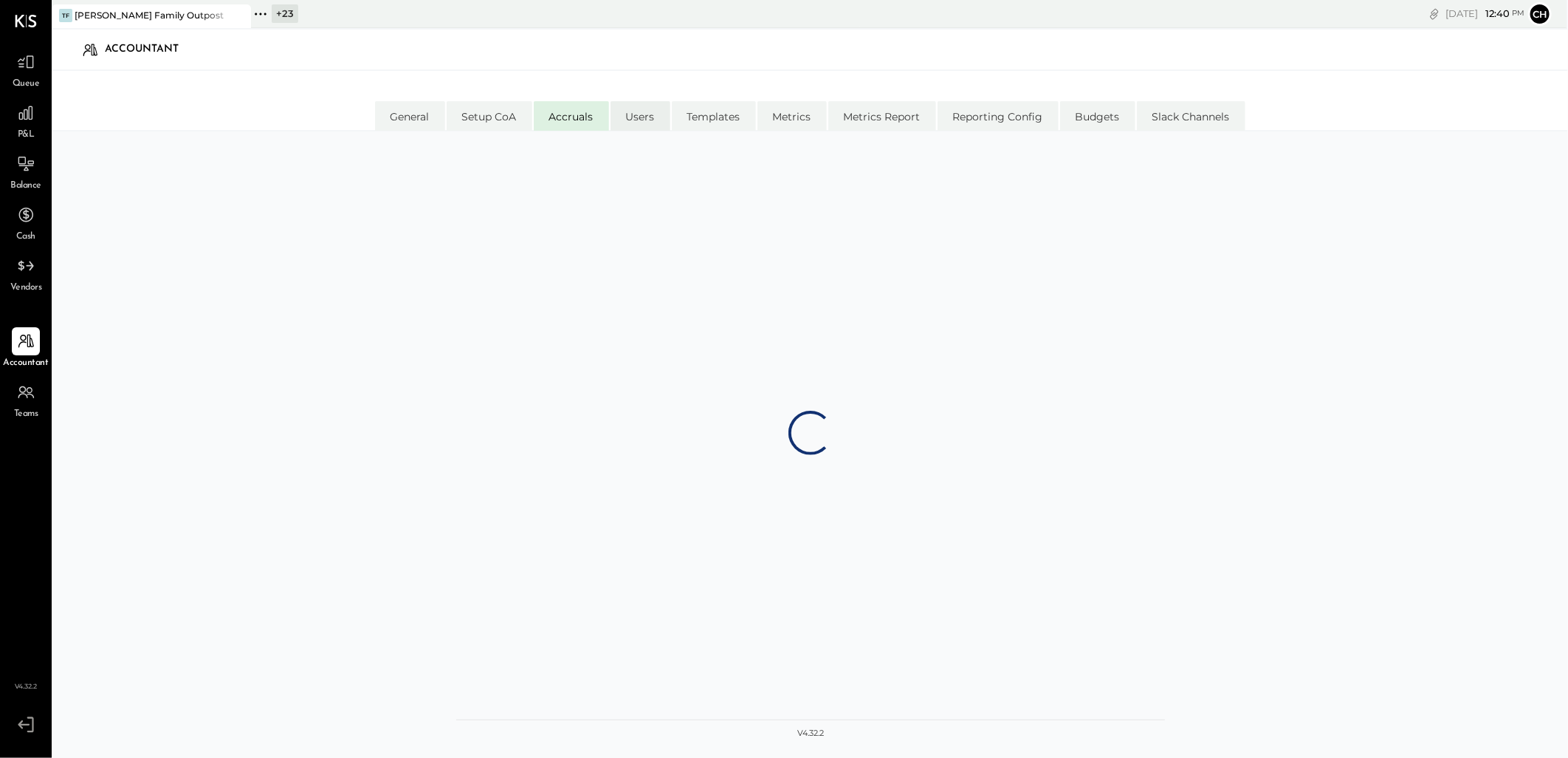
click at [661, 114] on li "Users" at bounding box center [640, 116] width 60 height 30
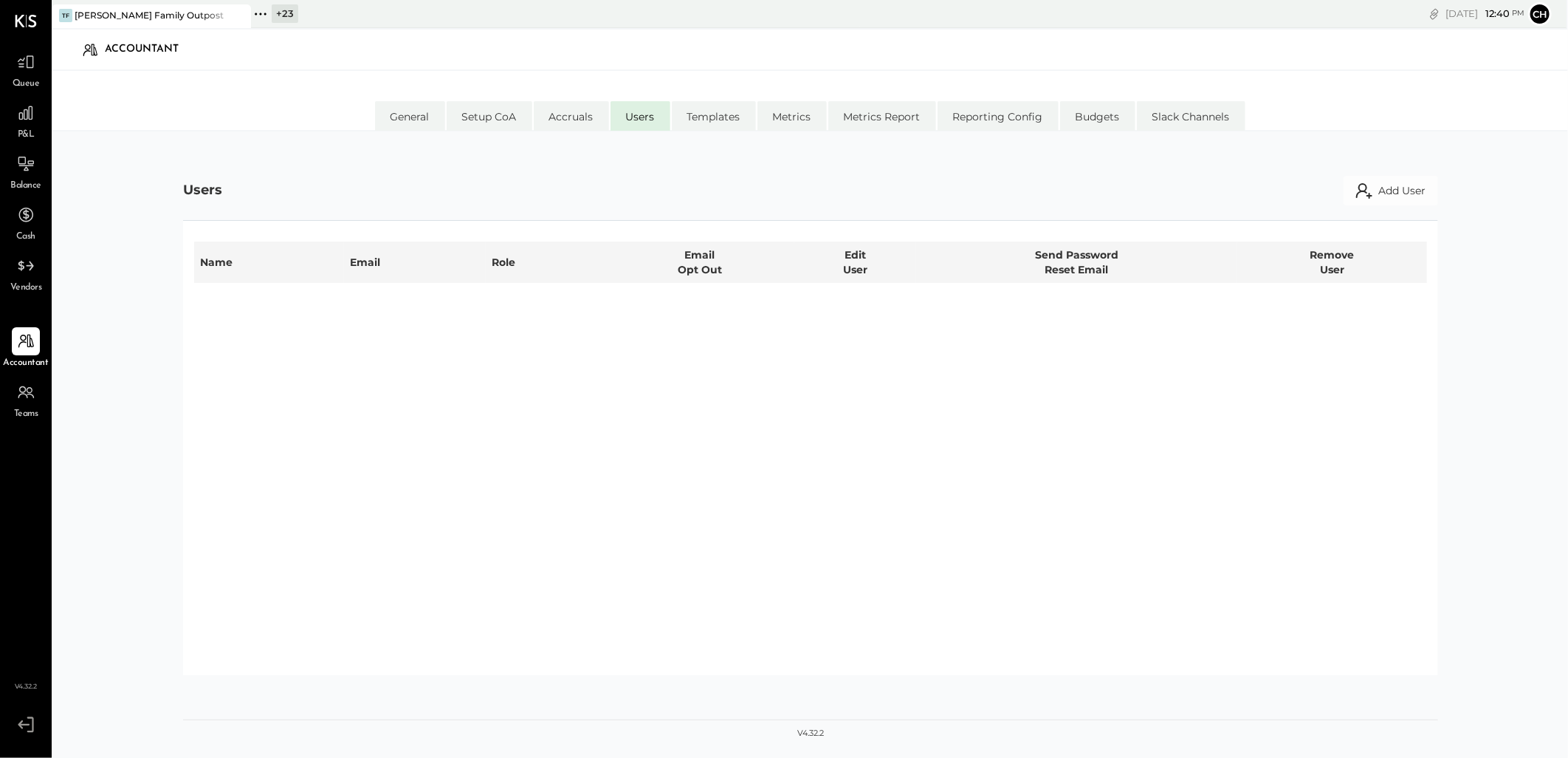
select select "**********"
select select "*****"
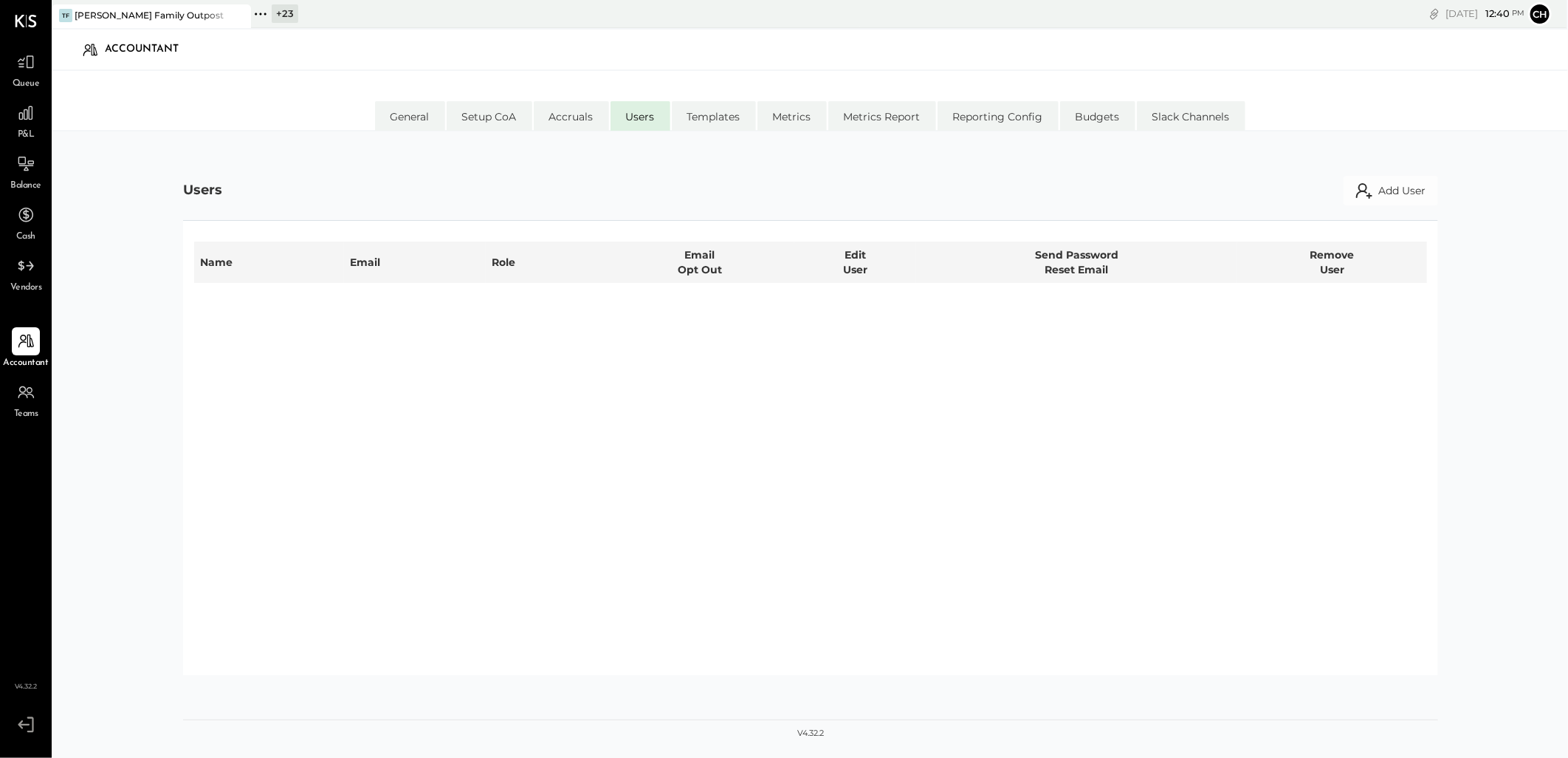
select select "*****"
